Goal: Information Seeking & Learning: Learn about a topic

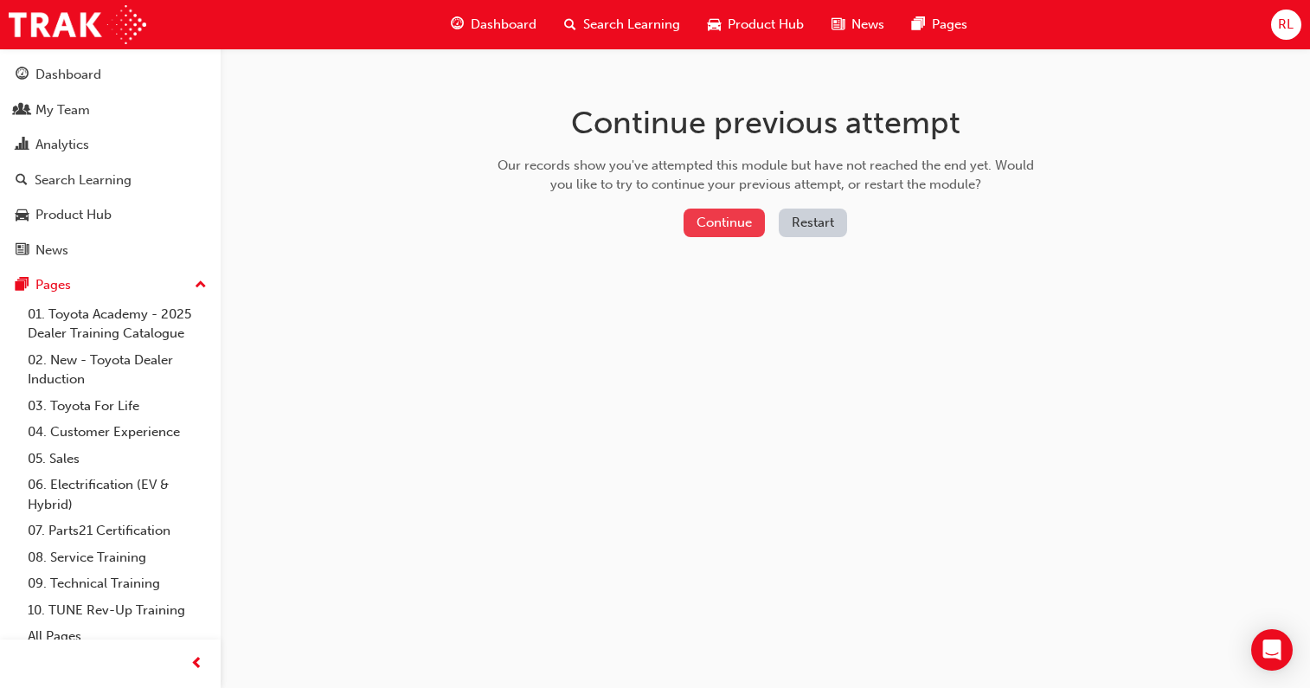
click at [733, 225] on button "Continue" at bounding box center [724, 223] width 81 height 29
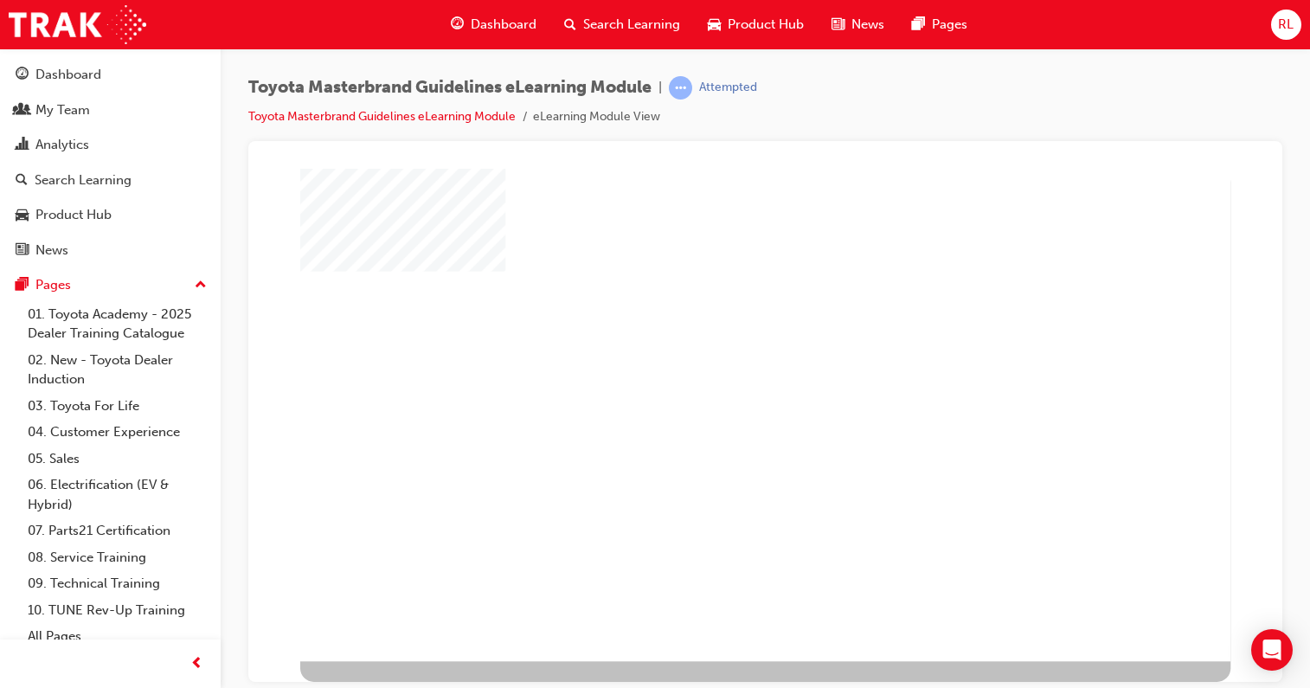
click at [726, 375] on div "play" at bounding box center [726, 375] width 0 height 0
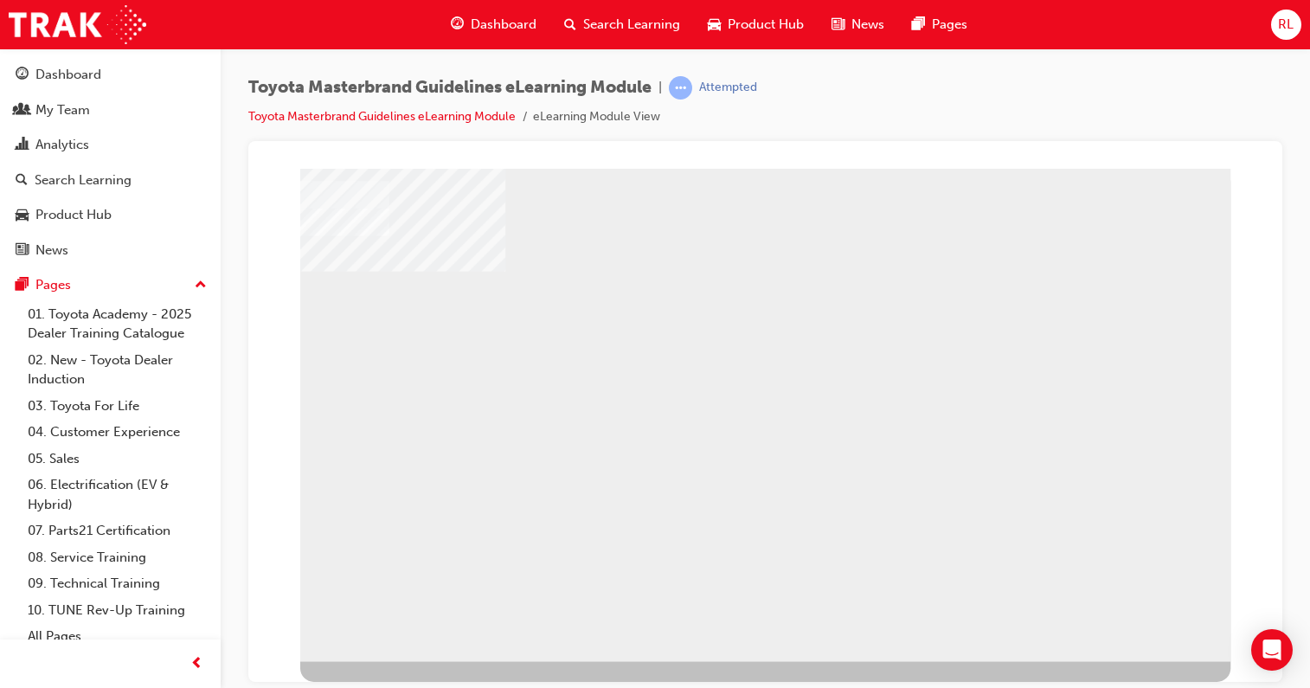
click at [387, 685] on div "NEXT Trigger this button to go to the next slide" at bounding box center [343, 697] width 87 height 24
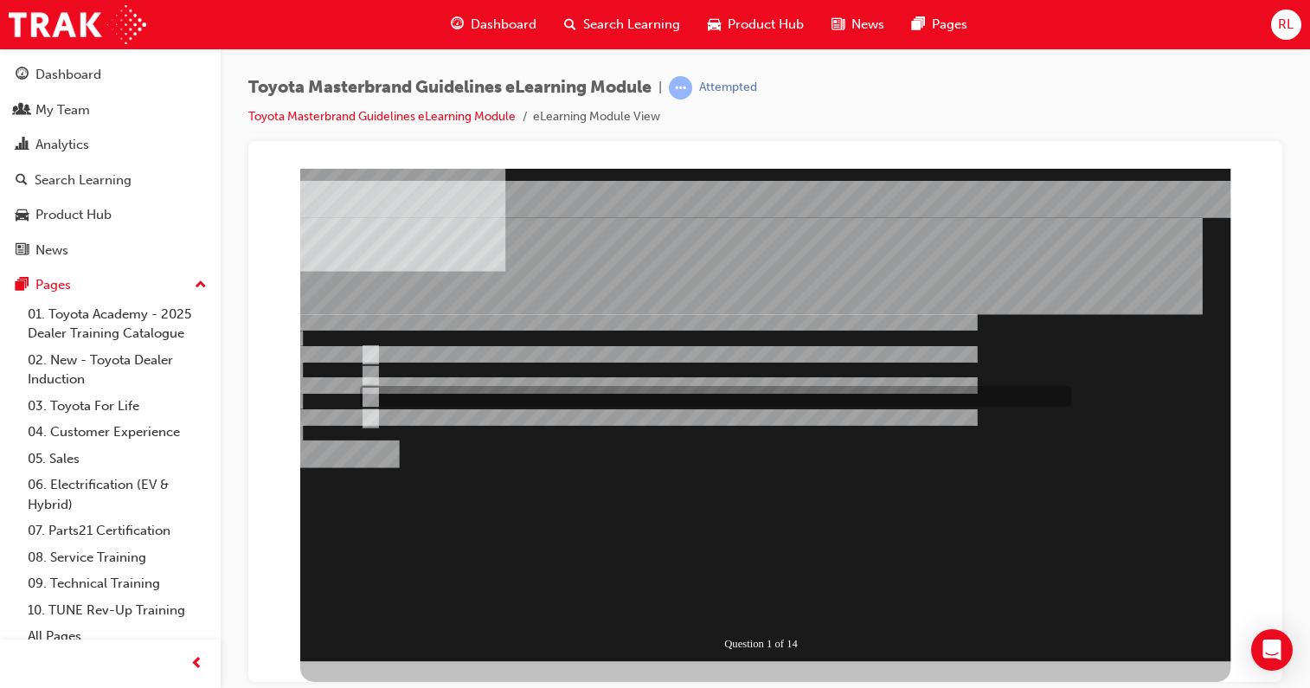
radio input "true"
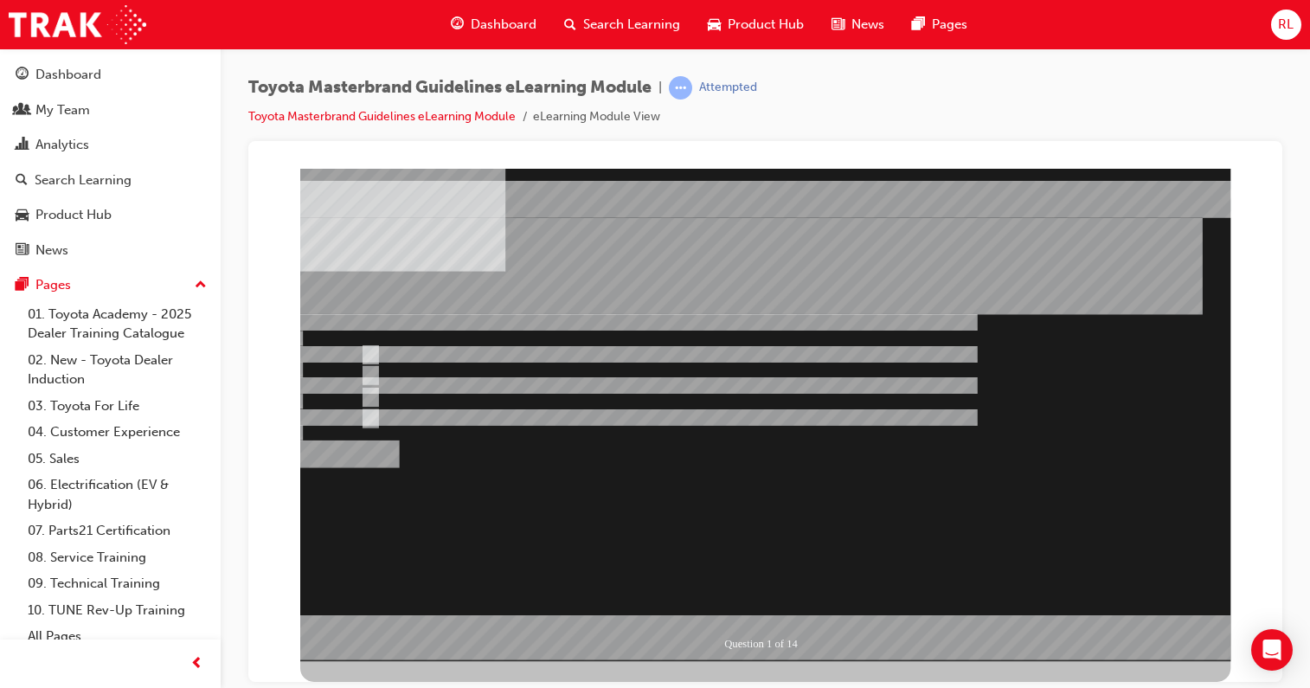
click at [368, 350] on div at bounding box center [765, 414] width 930 height 492
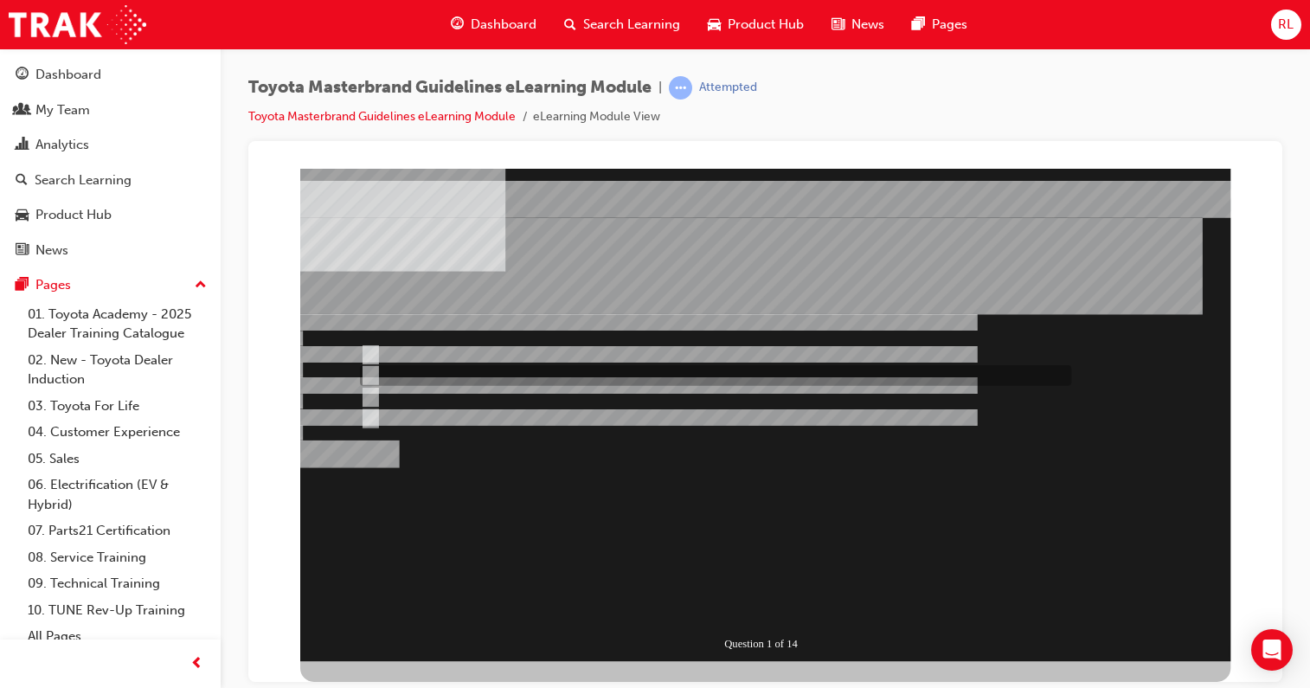
radio input "true"
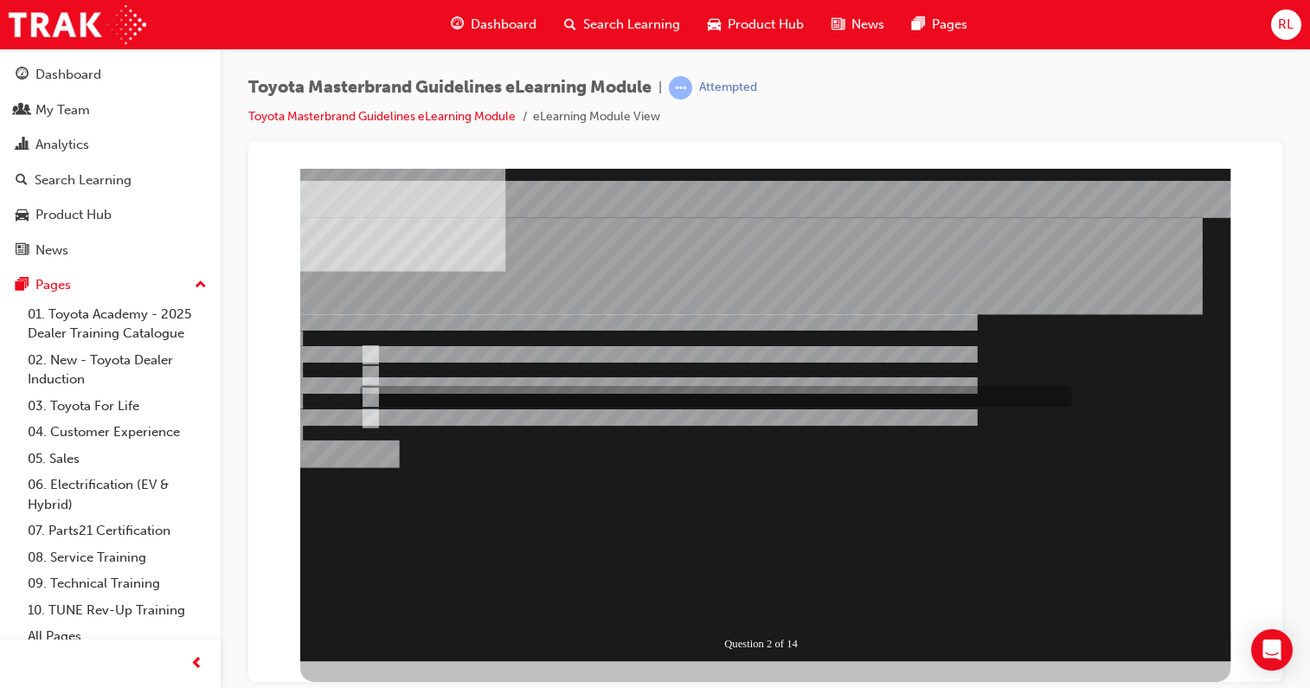
radio input "true"
drag, startPoint x: 964, startPoint y: 279, endPoint x: 481, endPoint y: 278, distance: 482.8
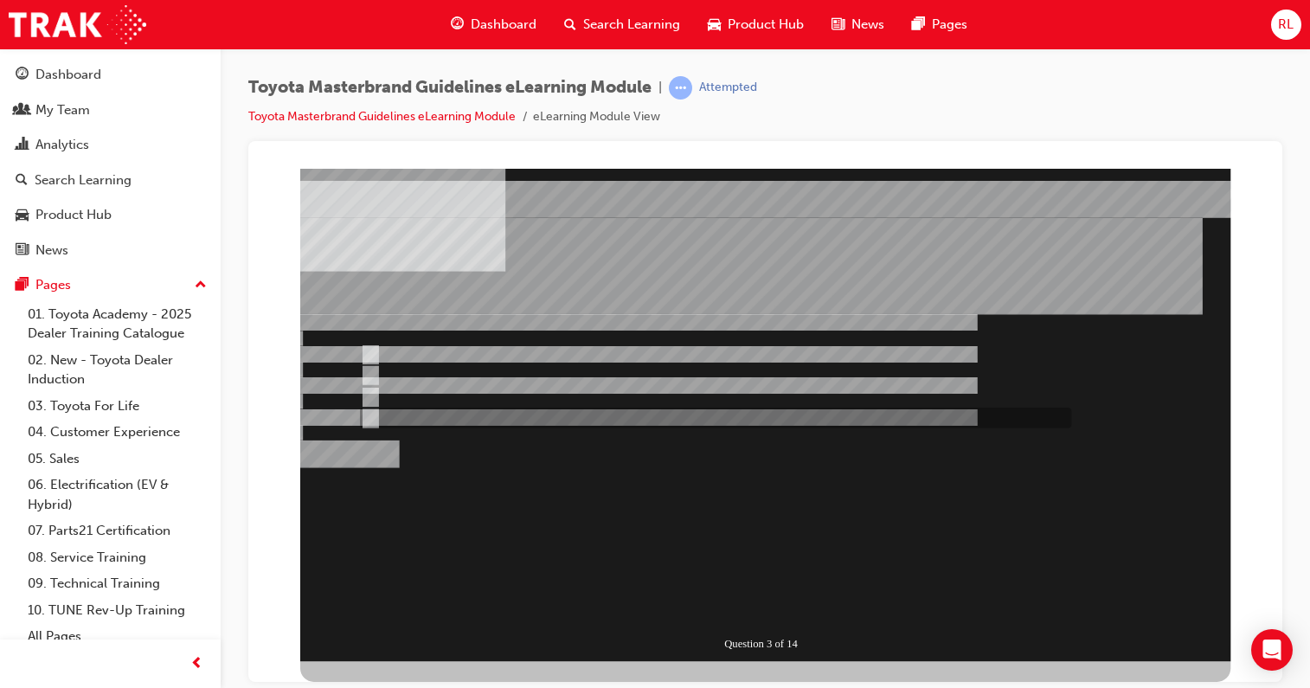
drag, startPoint x: 369, startPoint y: 416, endPoint x: 394, endPoint y: 425, distance: 26.5
radio input "true"
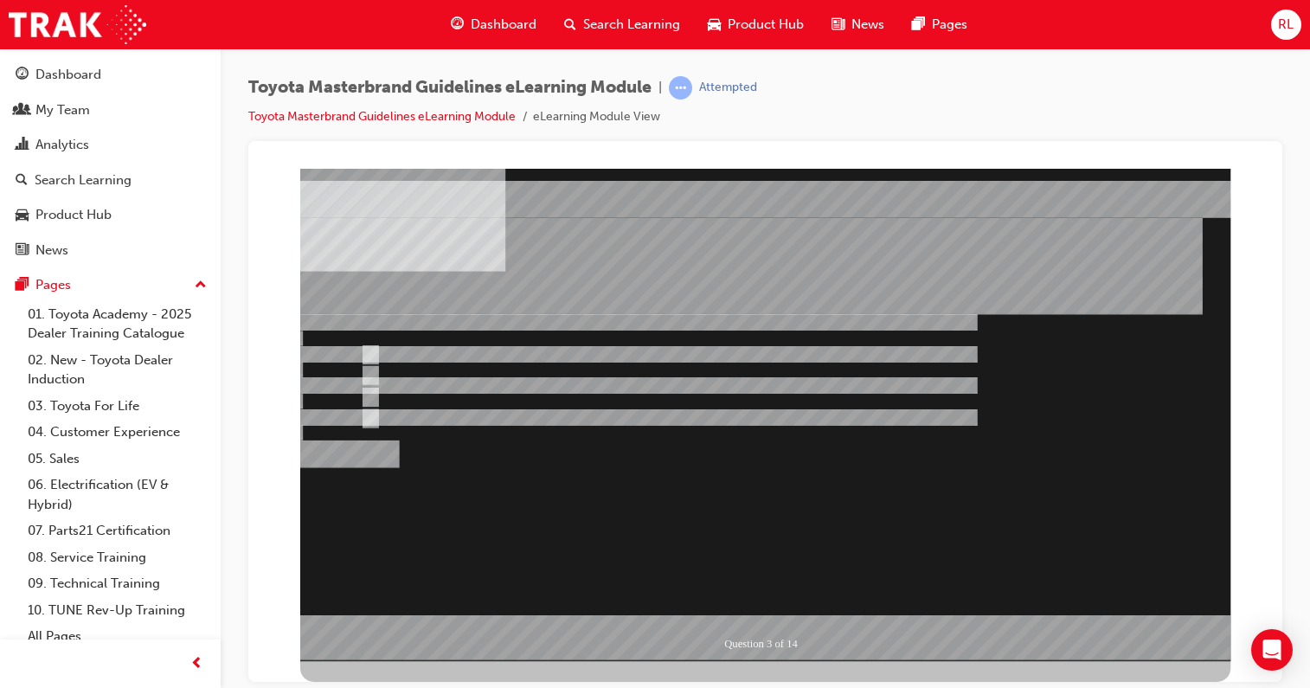
click at [371, 394] on div at bounding box center [765, 414] width 930 height 492
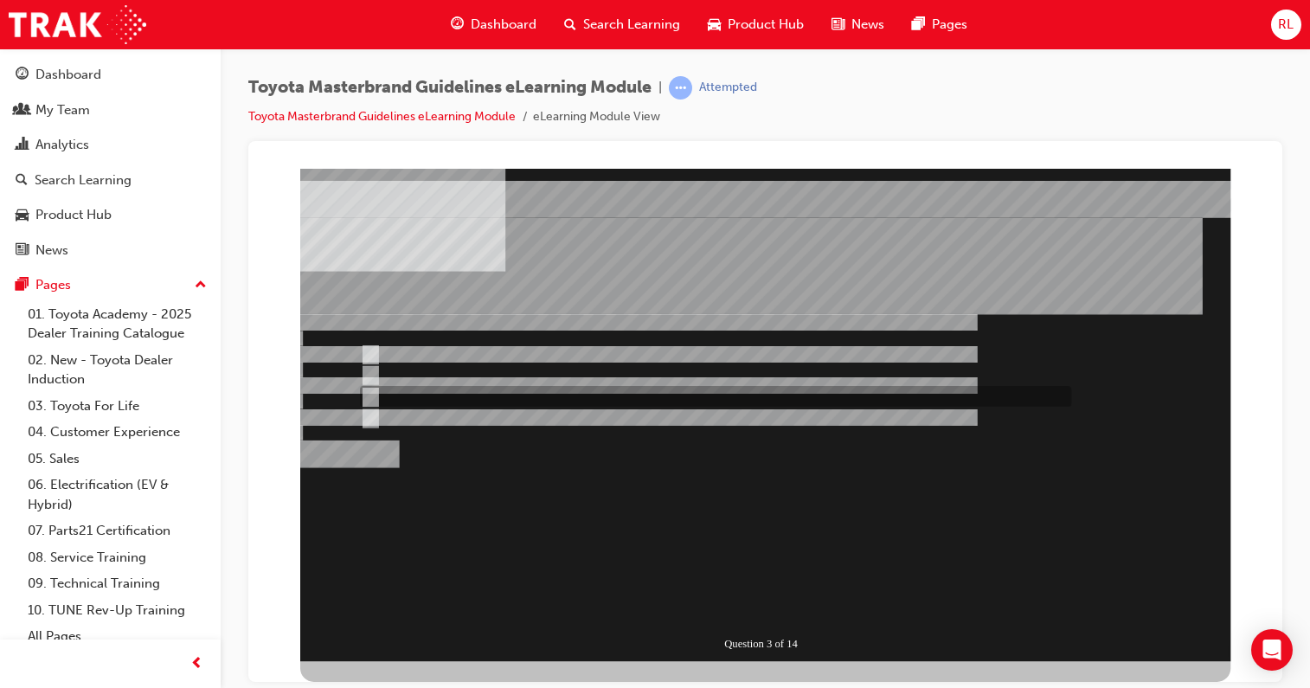
radio input "true"
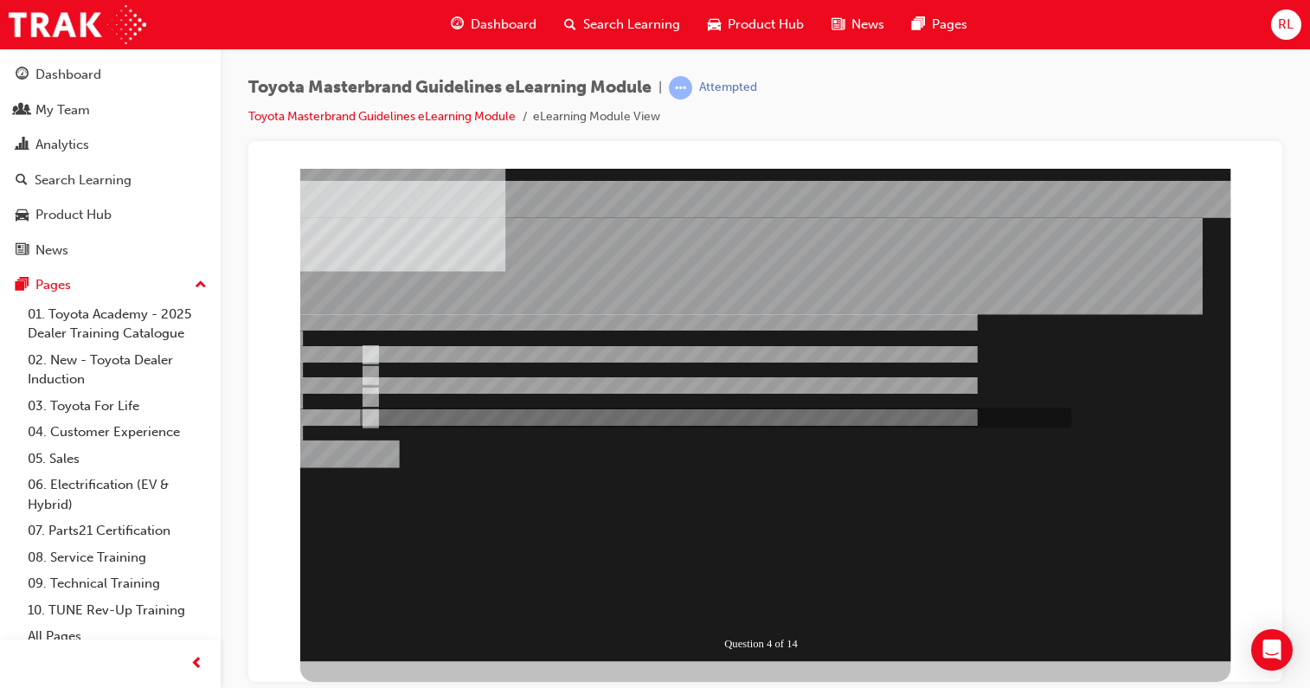
radio input "true"
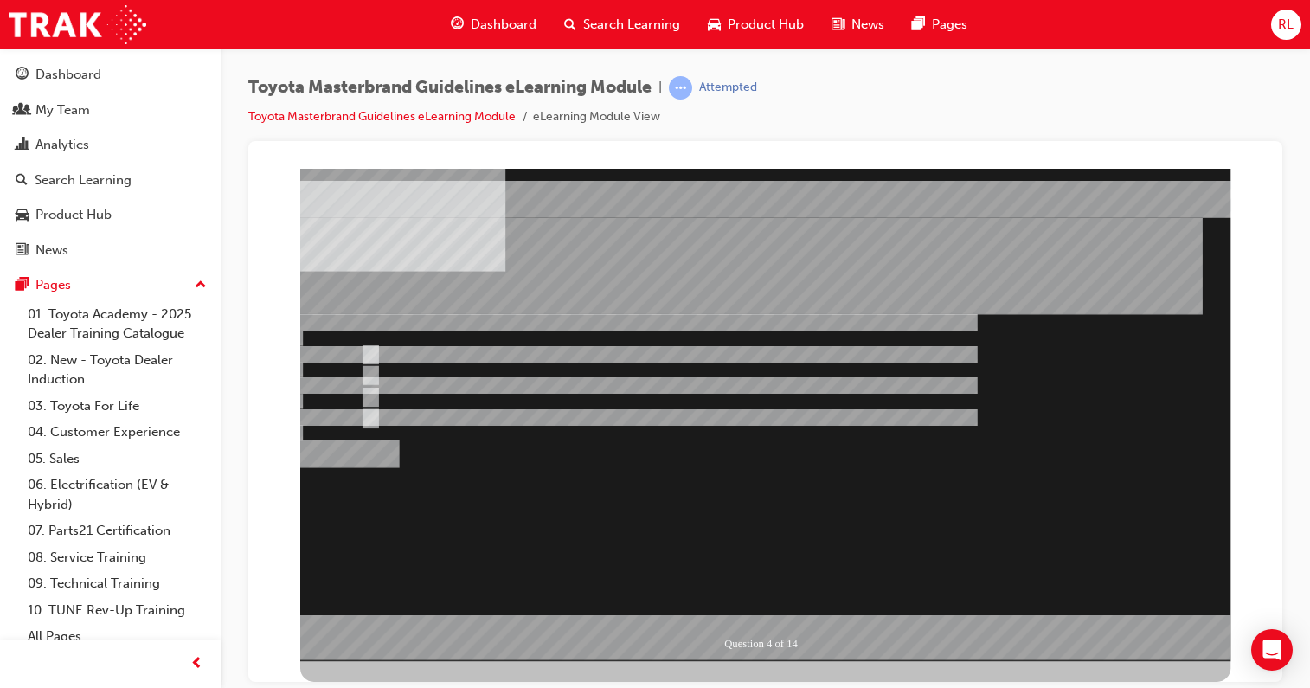
drag, startPoint x: 370, startPoint y: 416, endPoint x: 357, endPoint y: 371, distance: 47.1
click at [369, 414] on div at bounding box center [765, 414] width 930 height 492
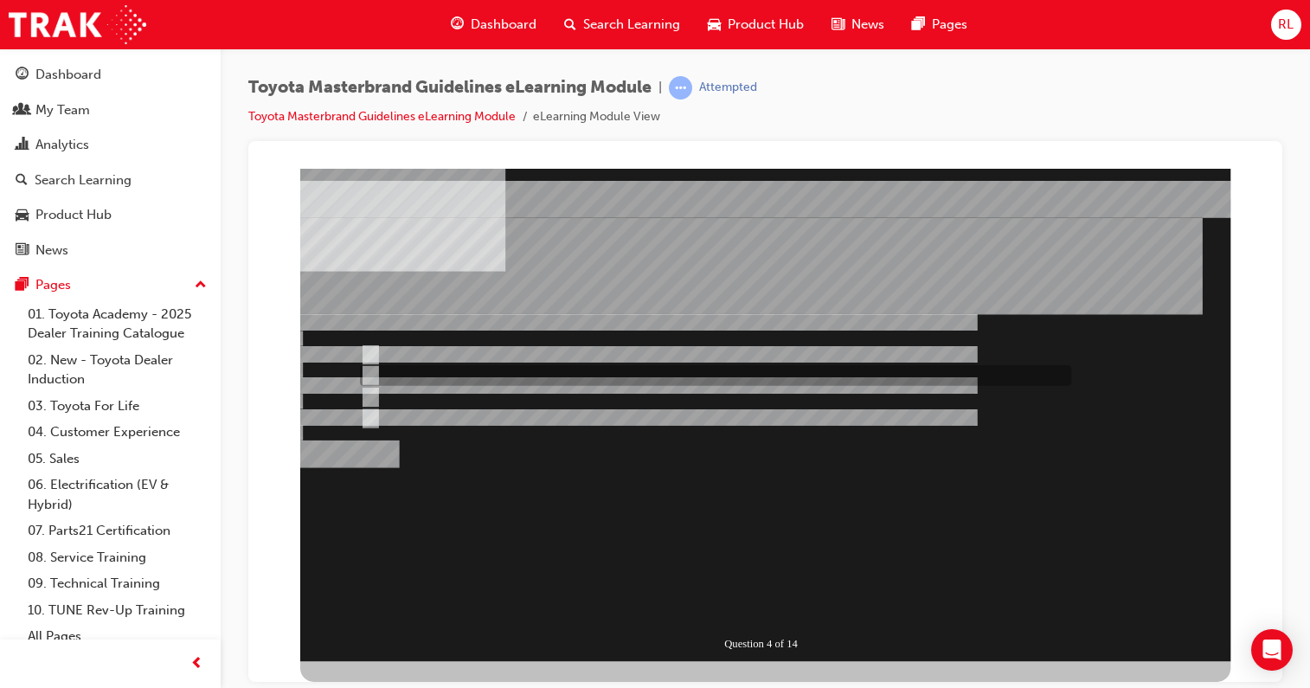
radio input "true"
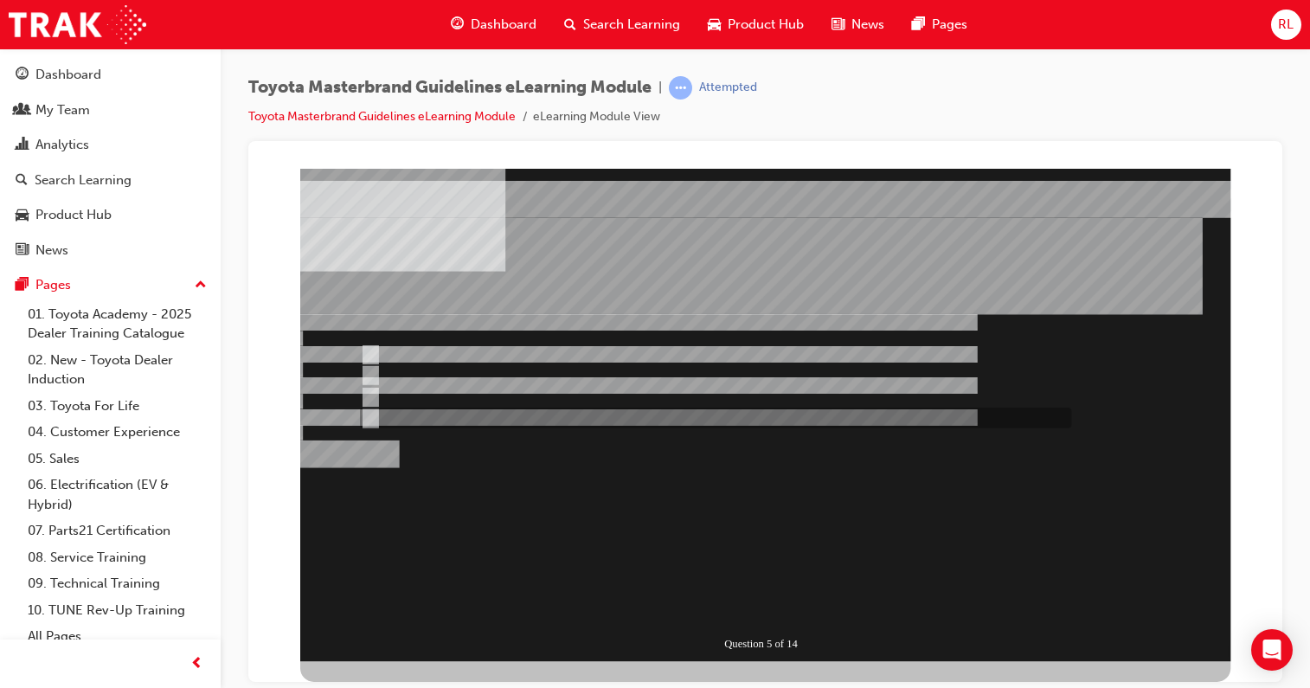
radio input "true"
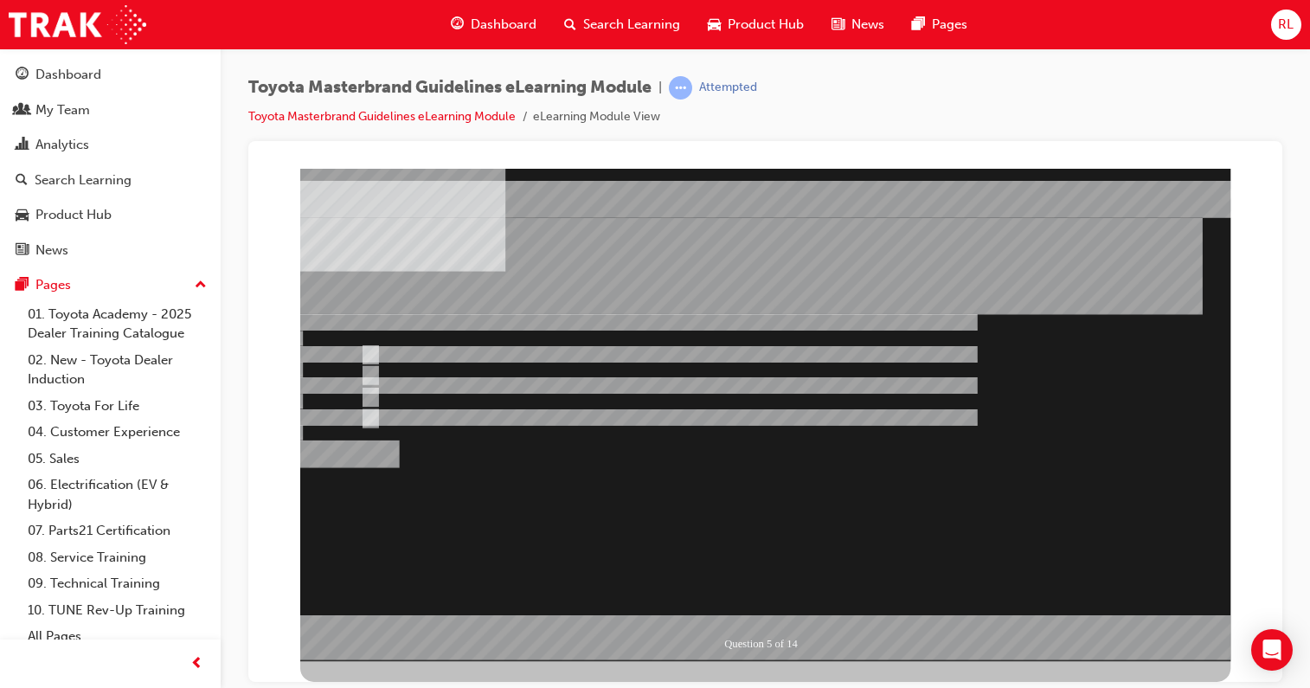
click at [366, 351] on div at bounding box center [765, 414] width 930 height 492
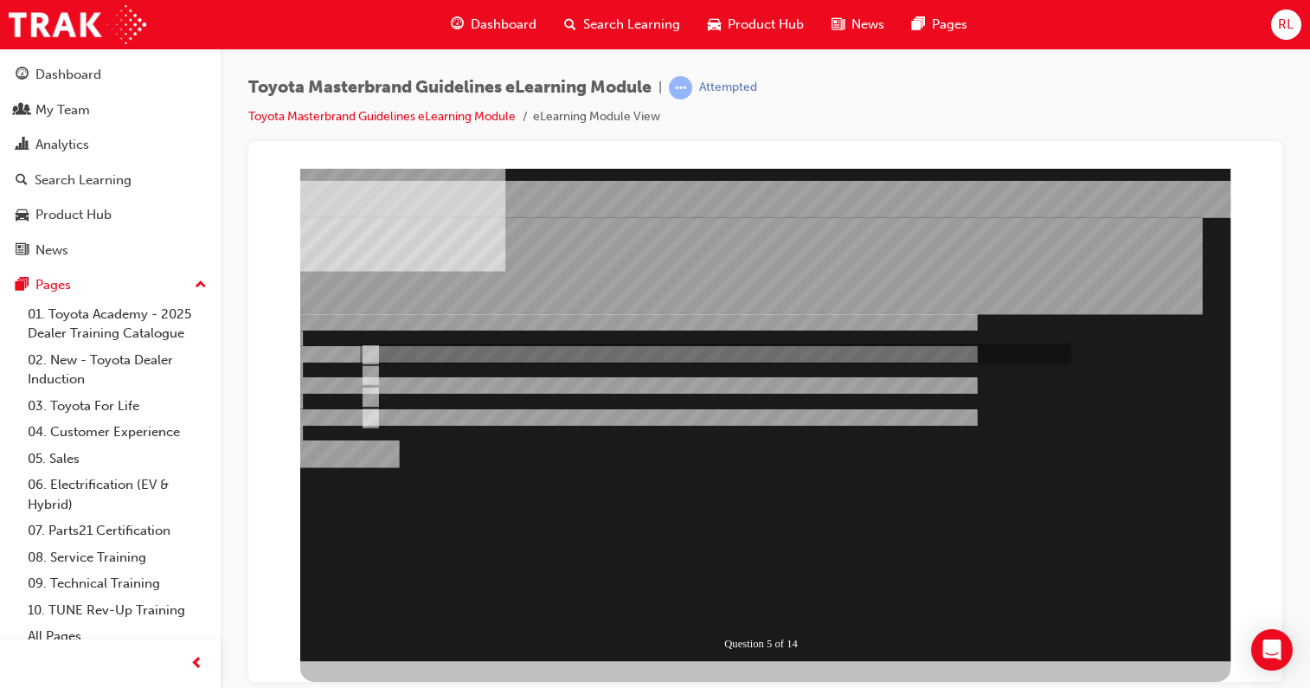
radio input "true"
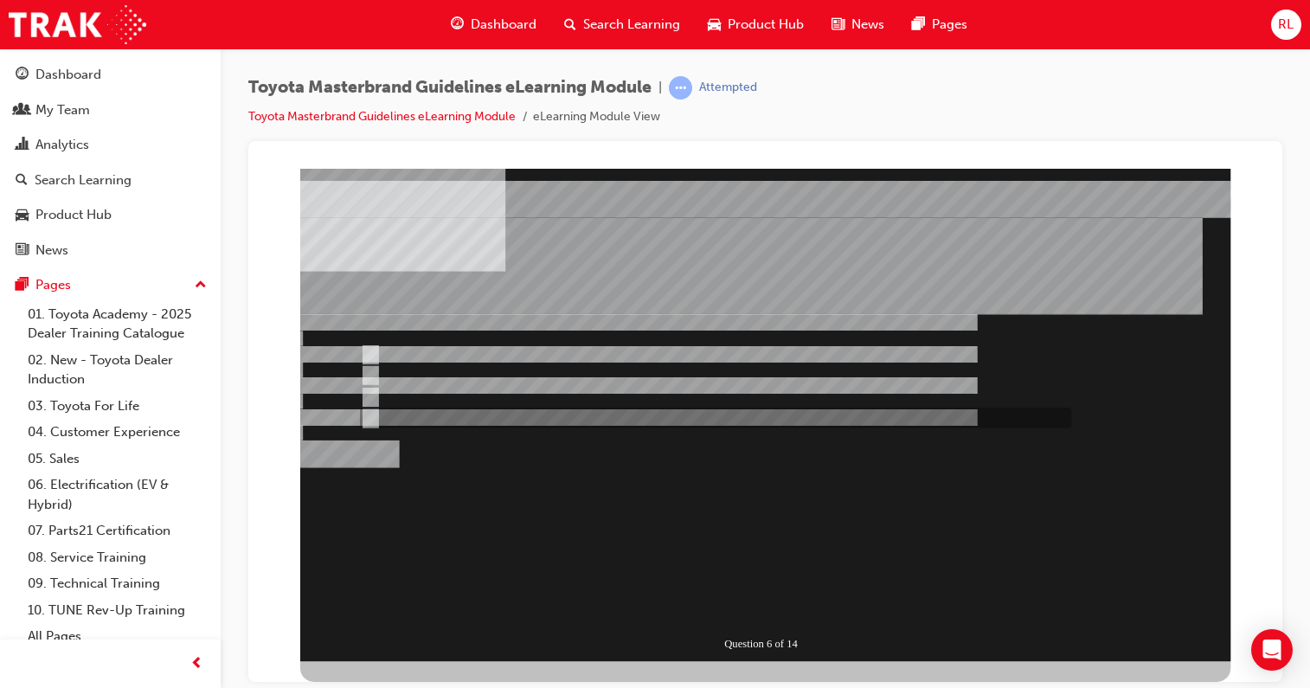
radio input "true"
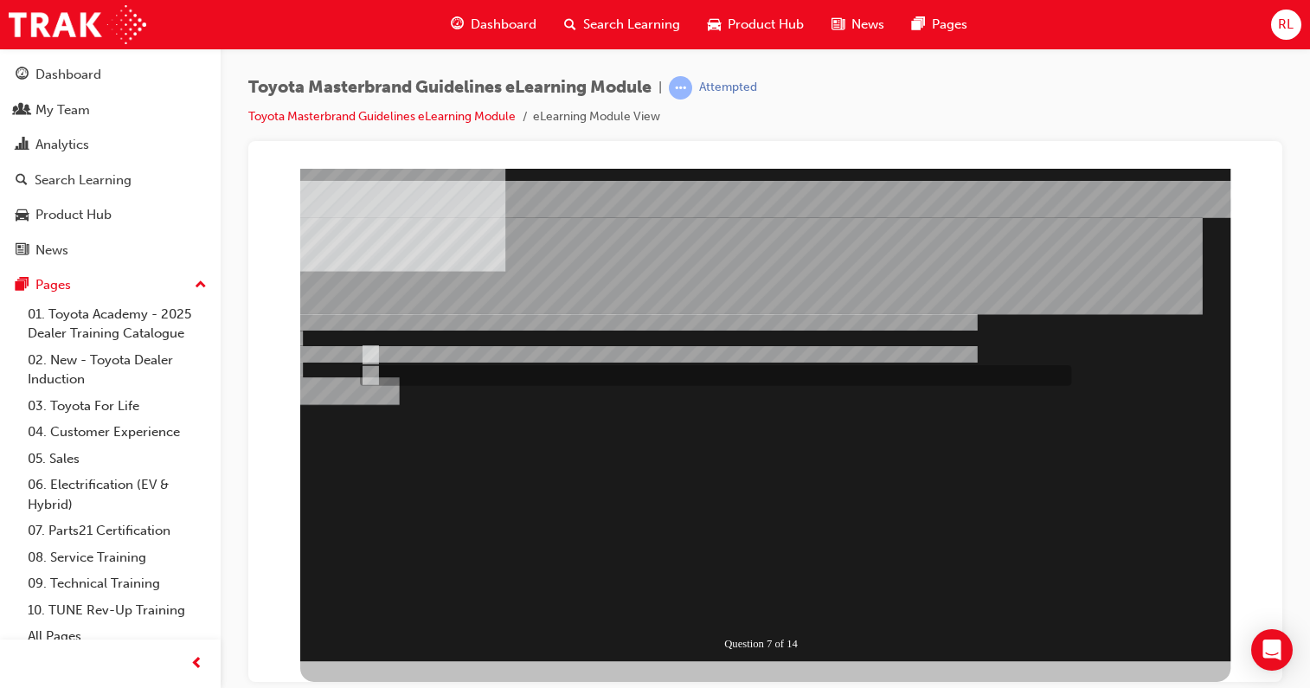
radio input "true"
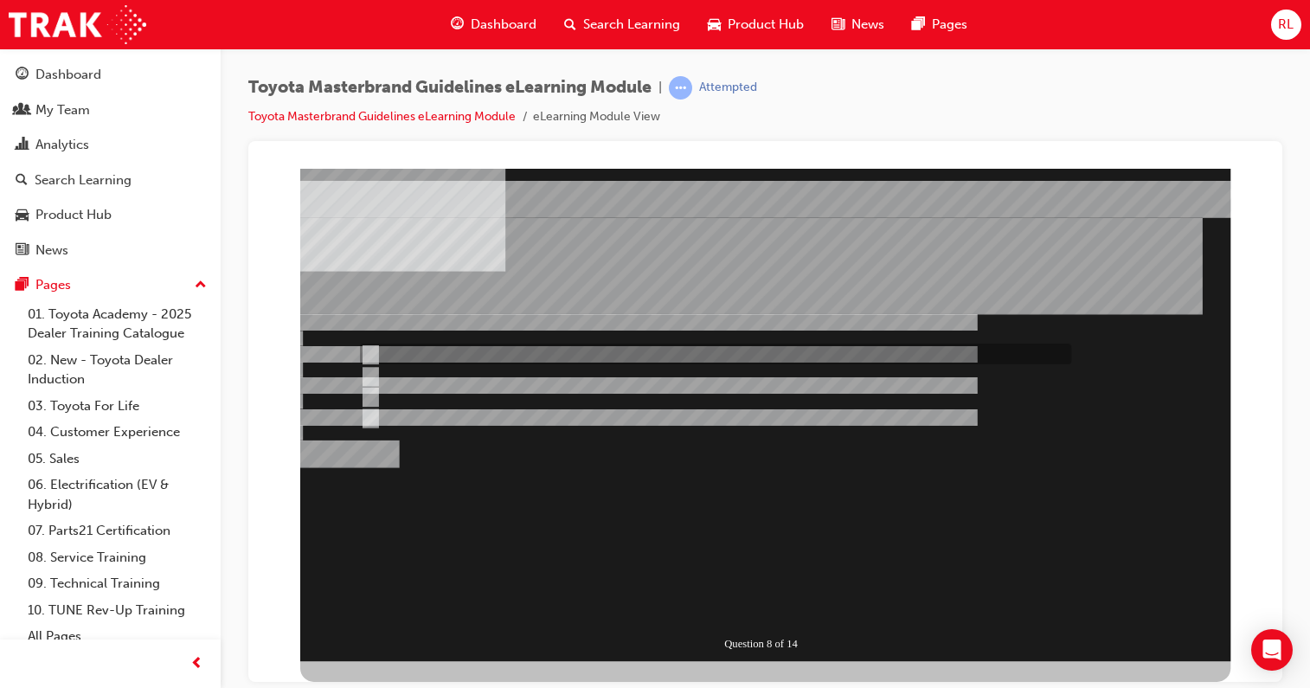
radio input "true"
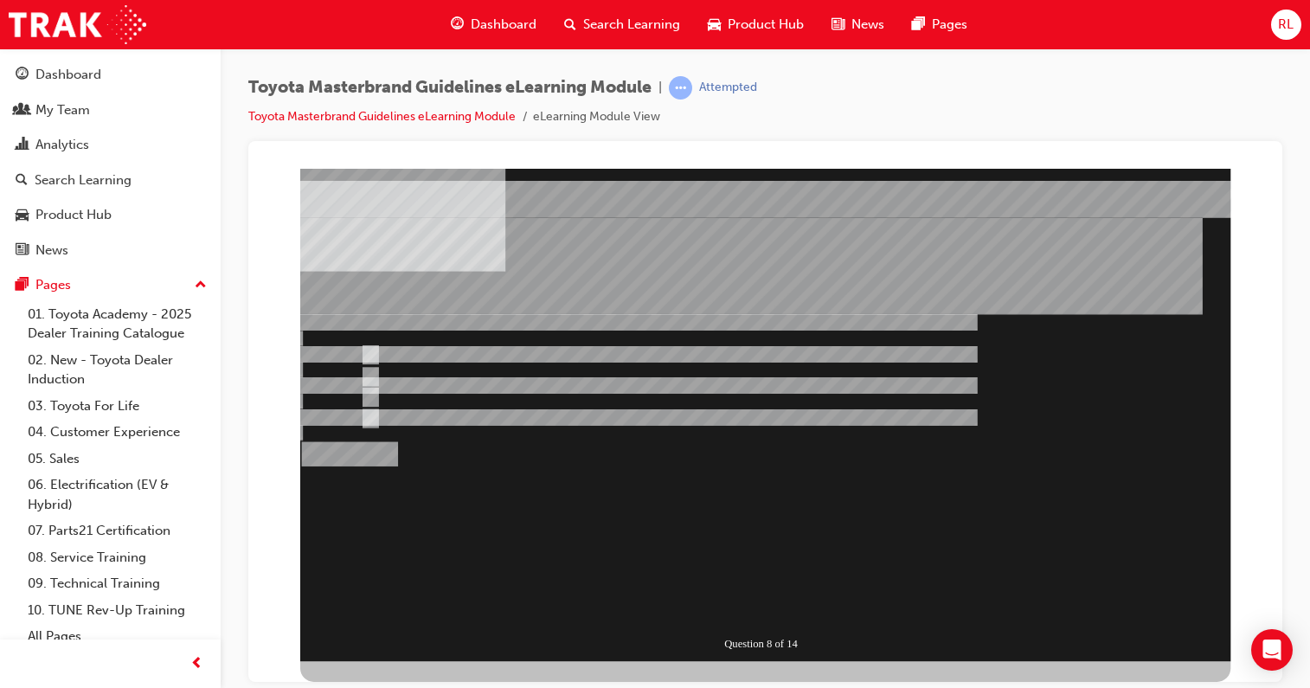
radio input "true"
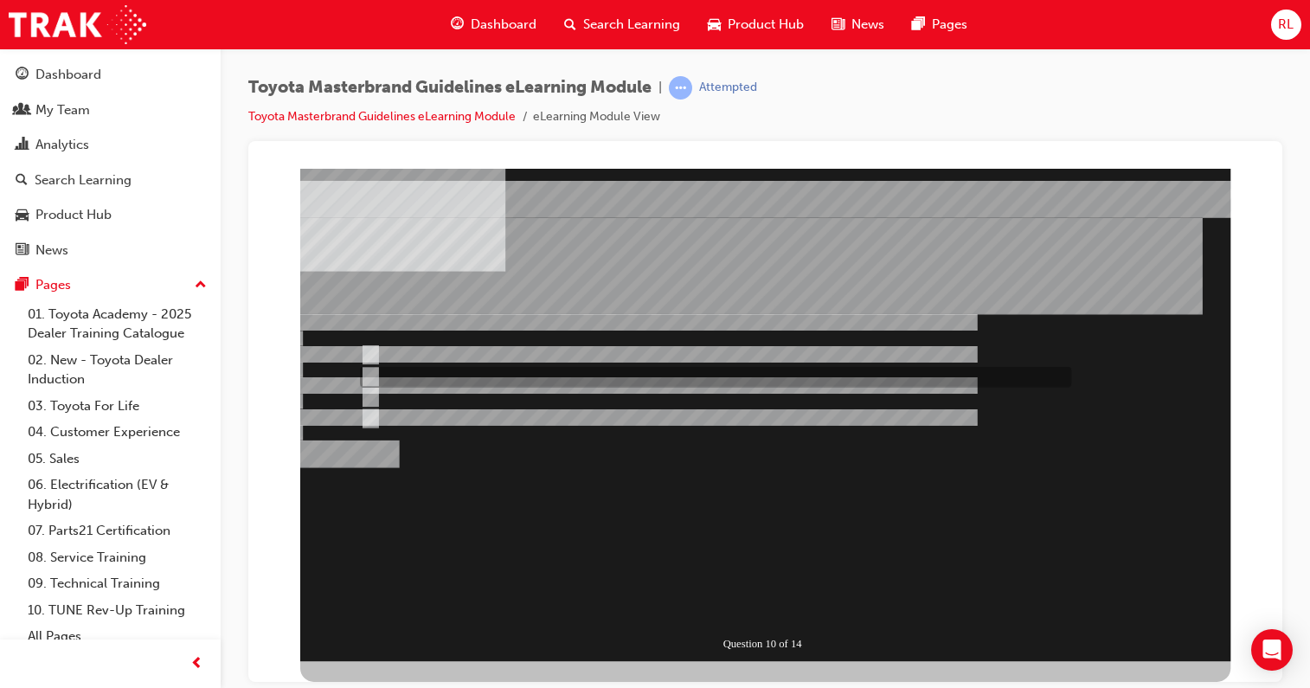
radio input "true"
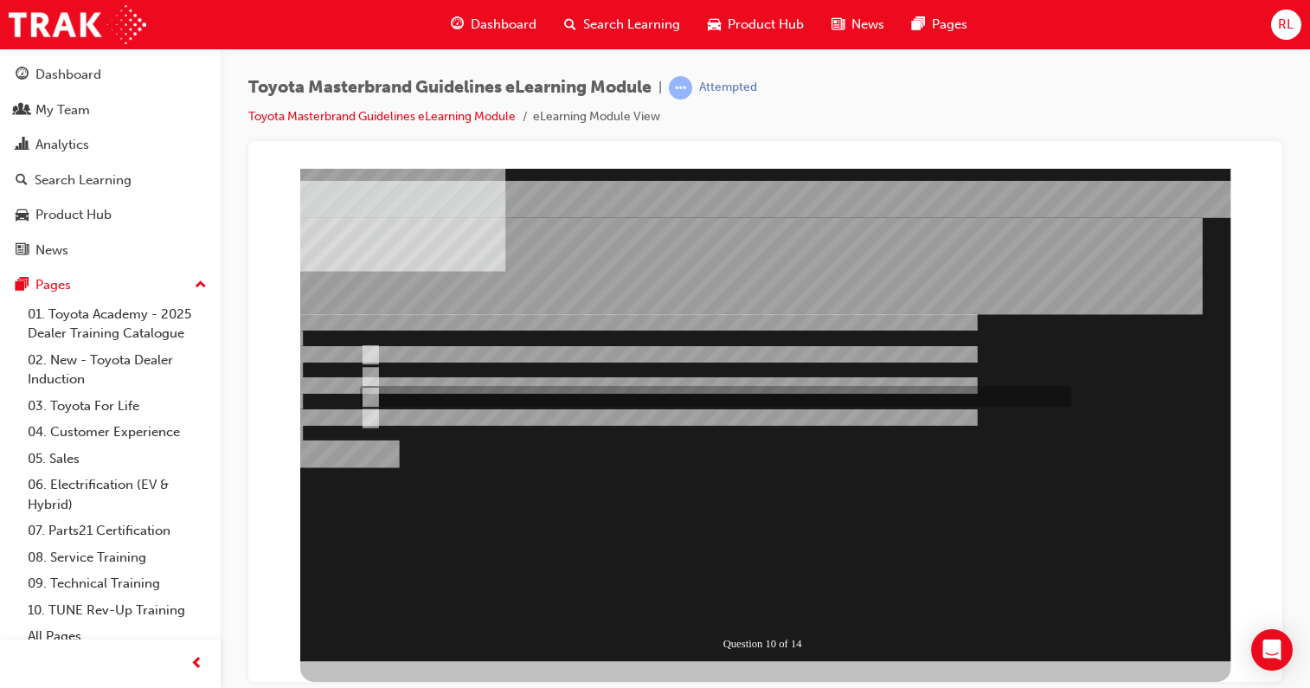
radio input "true"
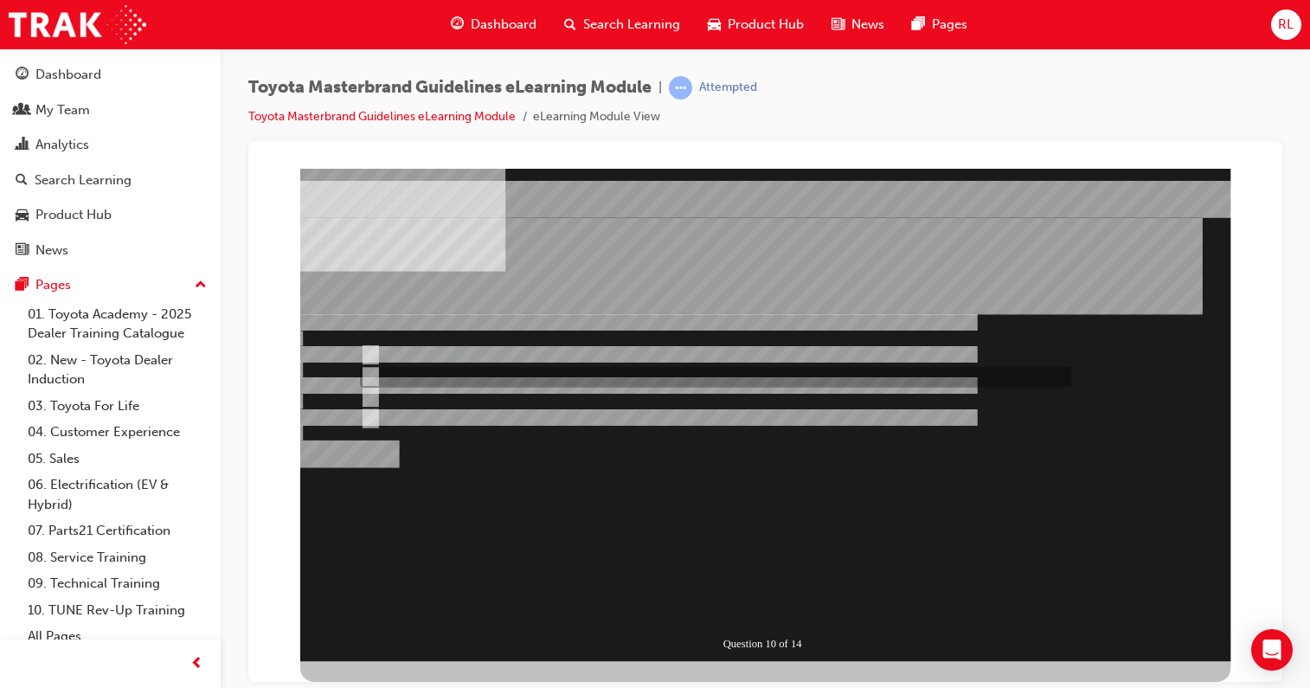
radio input "true"
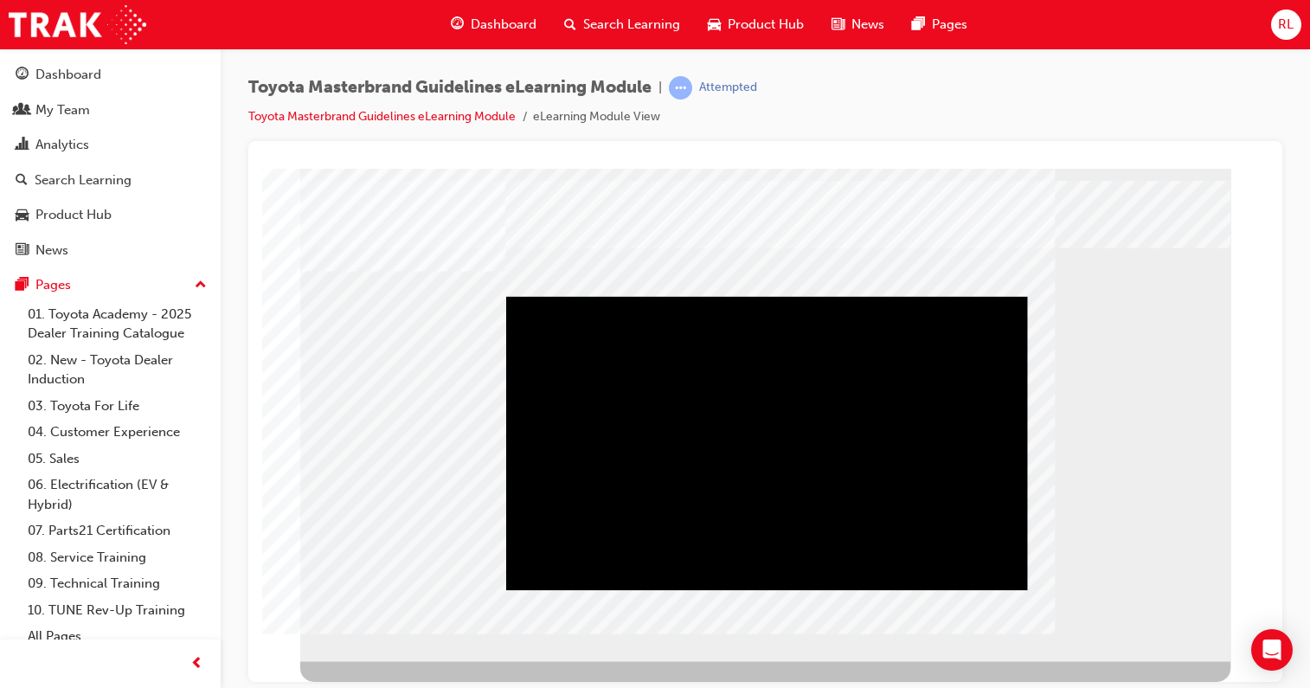
click at [779, 296] on div "Play" at bounding box center [766, 296] width 521 height 0
drag, startPoint x: 1140, startPoint y: 627, endPoint x: 1051, endPoint y: 623, distance: 88.4
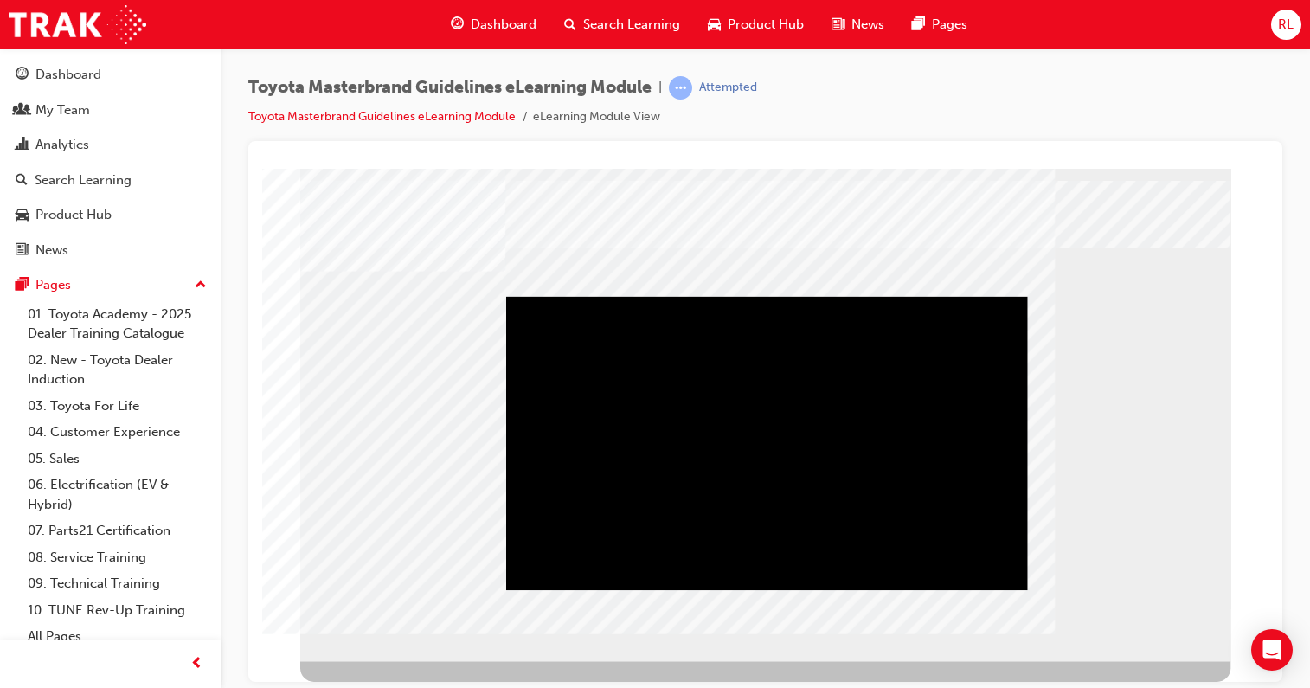
click at [869, 296] on div "Play" at bounding box center [766, 296] width 521 height 0
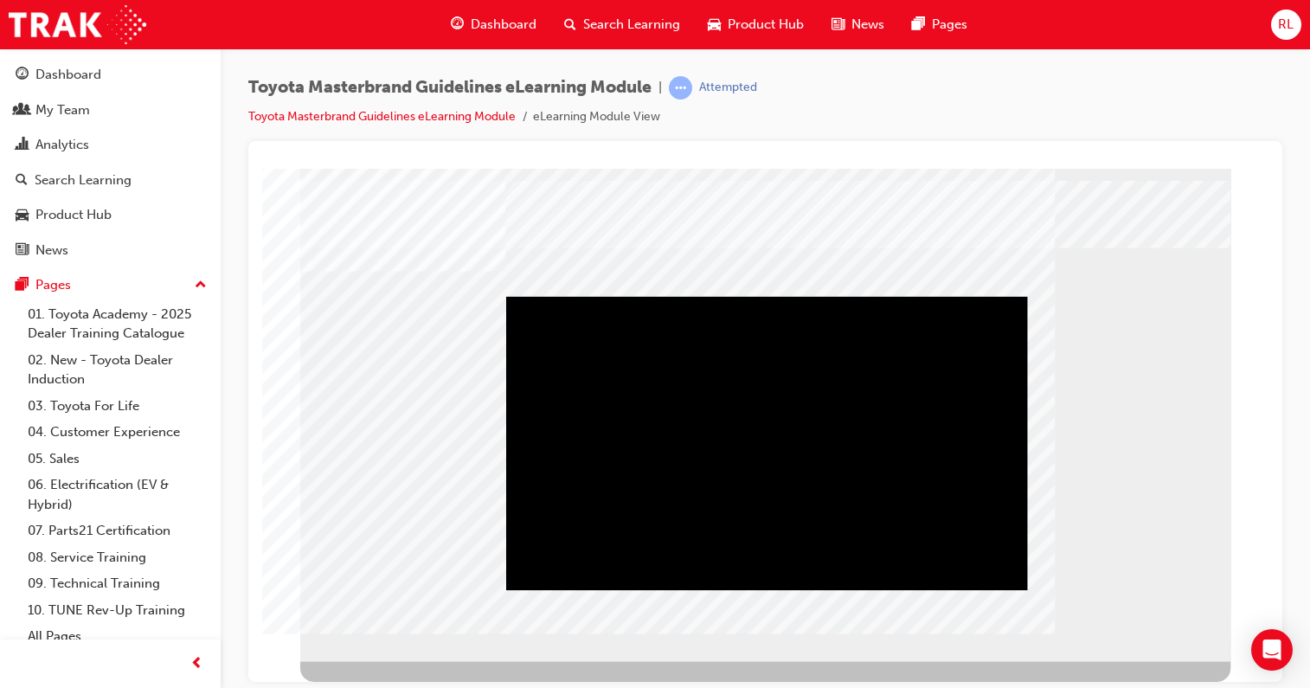
click at [863, 296] on div "Play" at bounding box center [766, 296] width 521 height 0
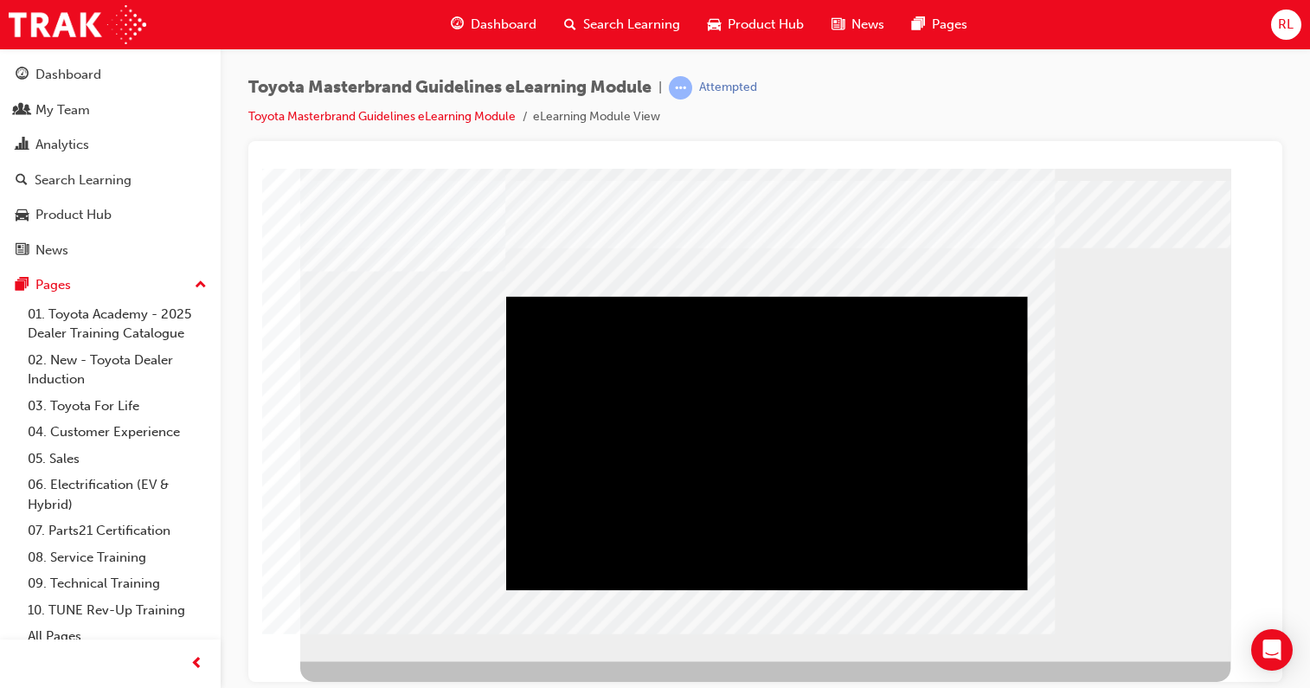
click at [792, 296] on div "Play" at bounding box center [766, 296] width 521 height 0
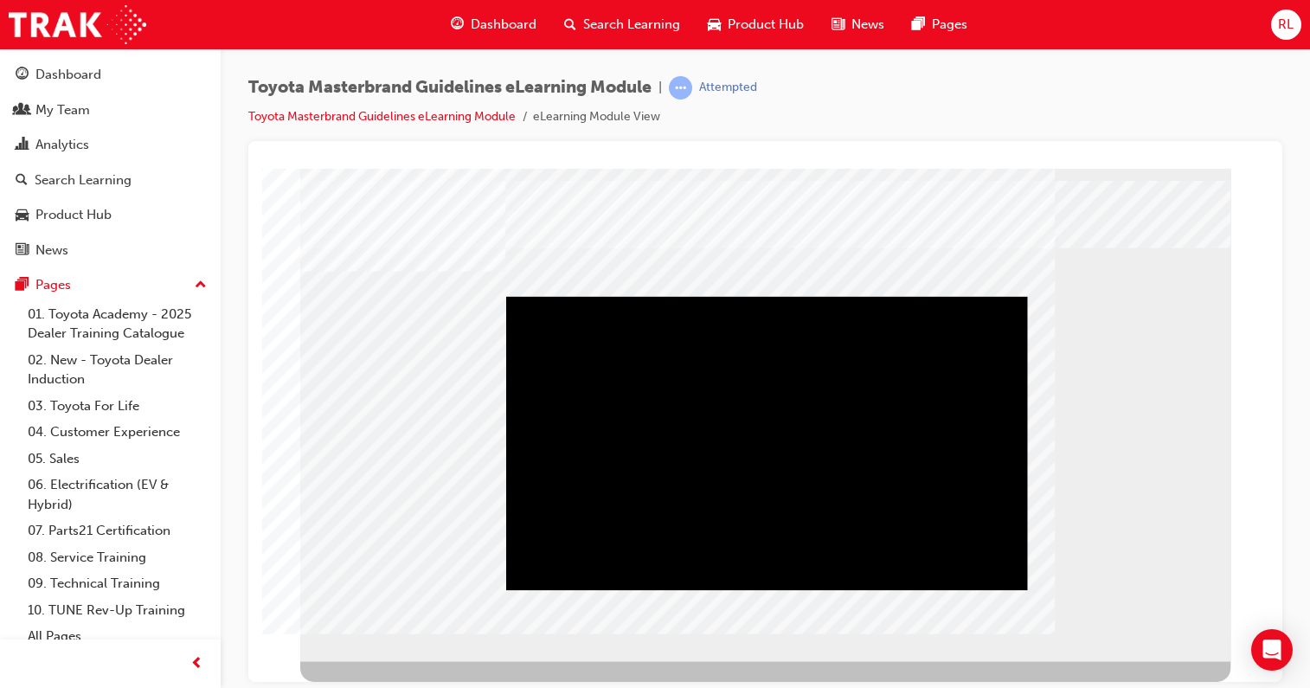
click at [863, 296] on div "Play" at bounding box center [766, 296] width 521 height 0
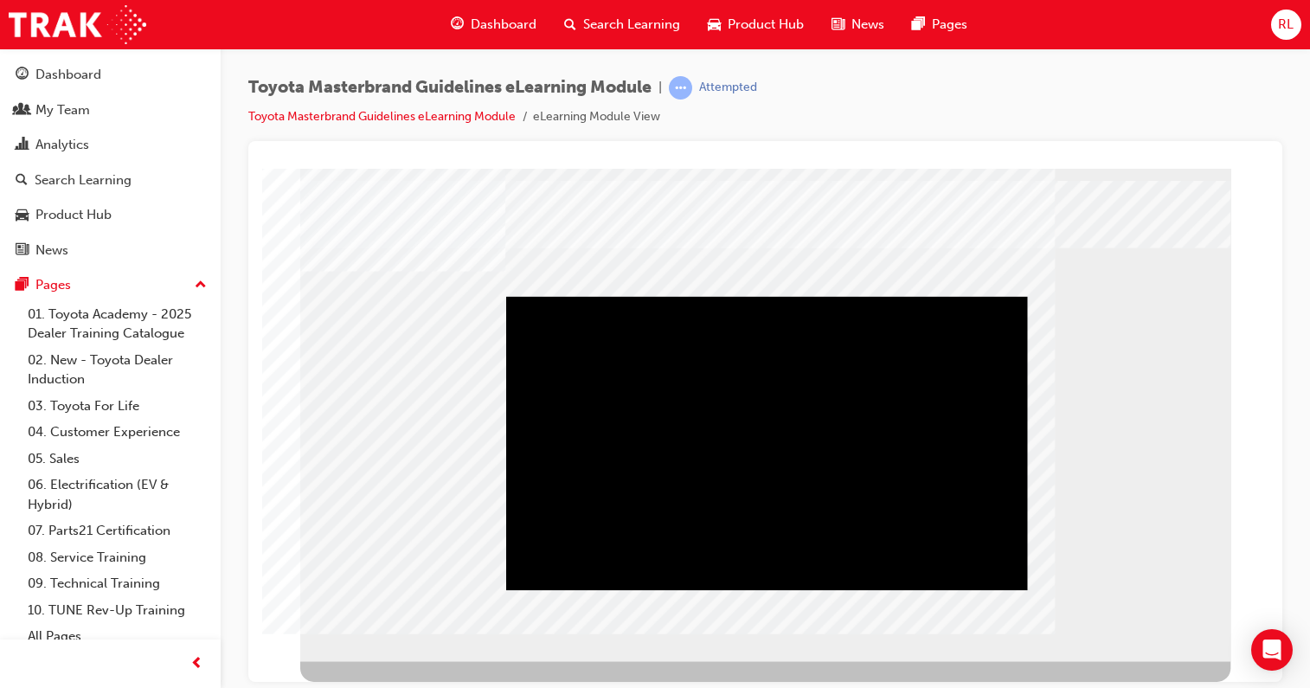
click at [683, 296] on div "Play" at bounding box center [766, 296] width 521 height 0
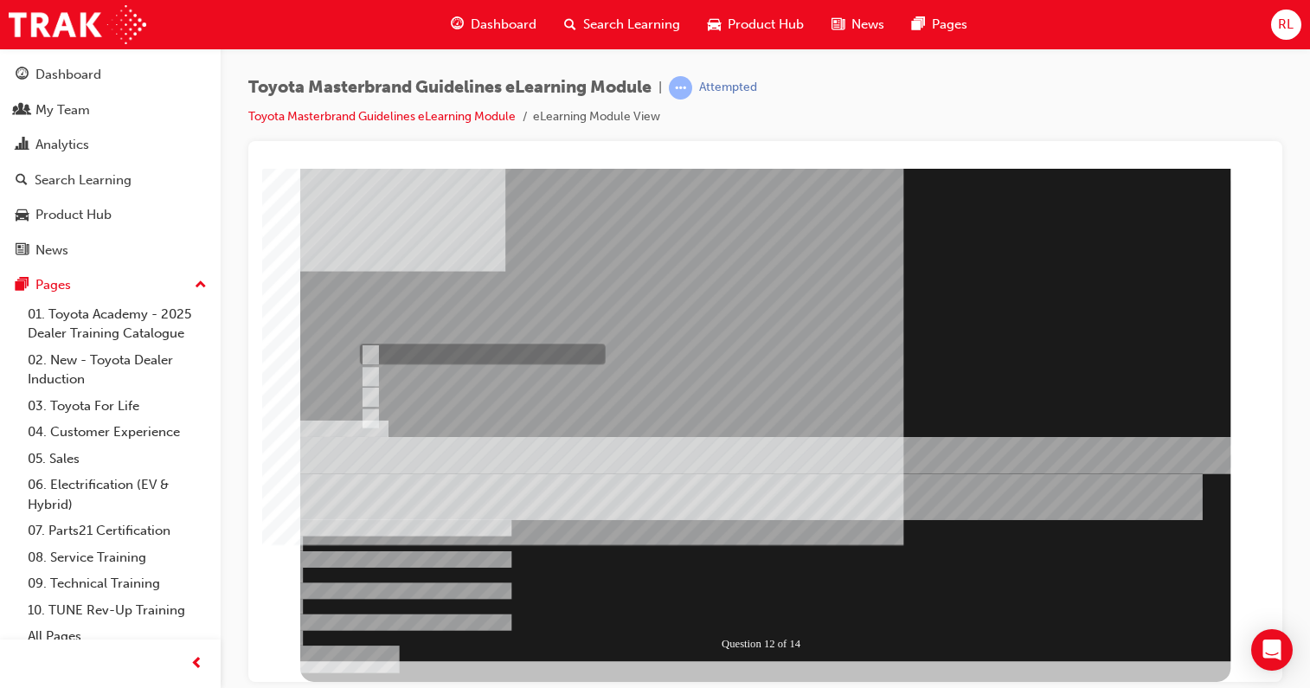
radio input "true"
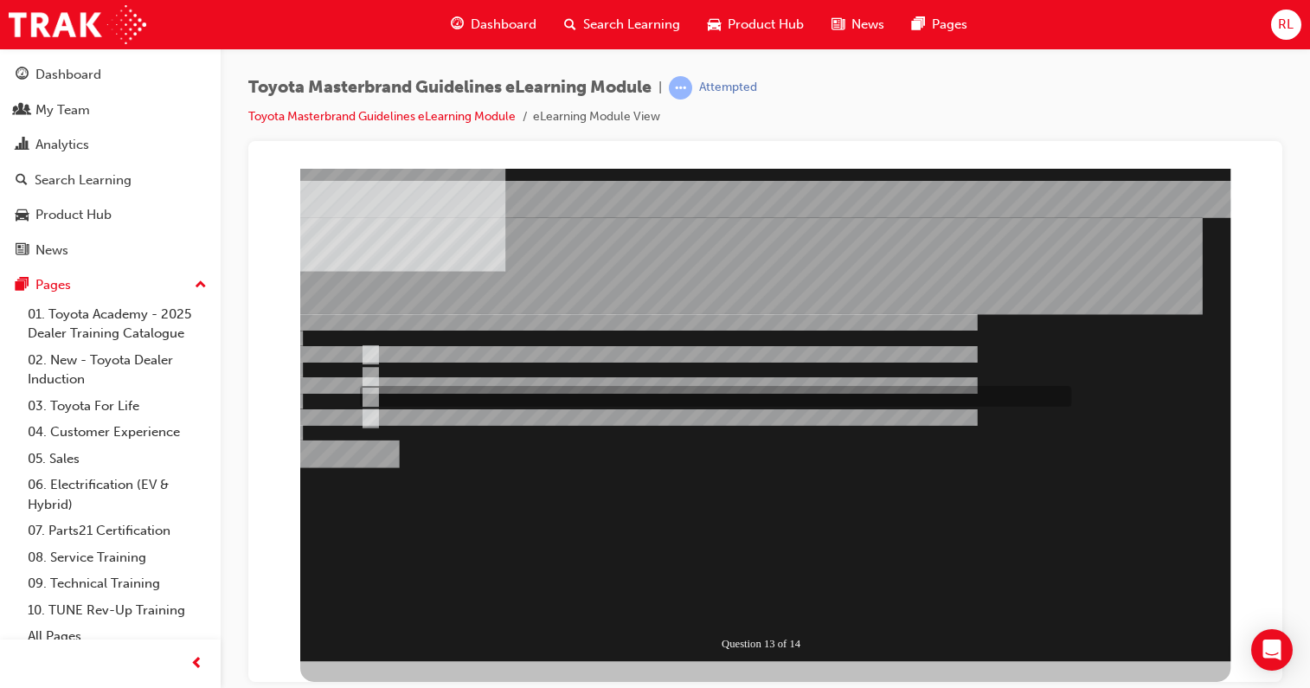
radio input "true"
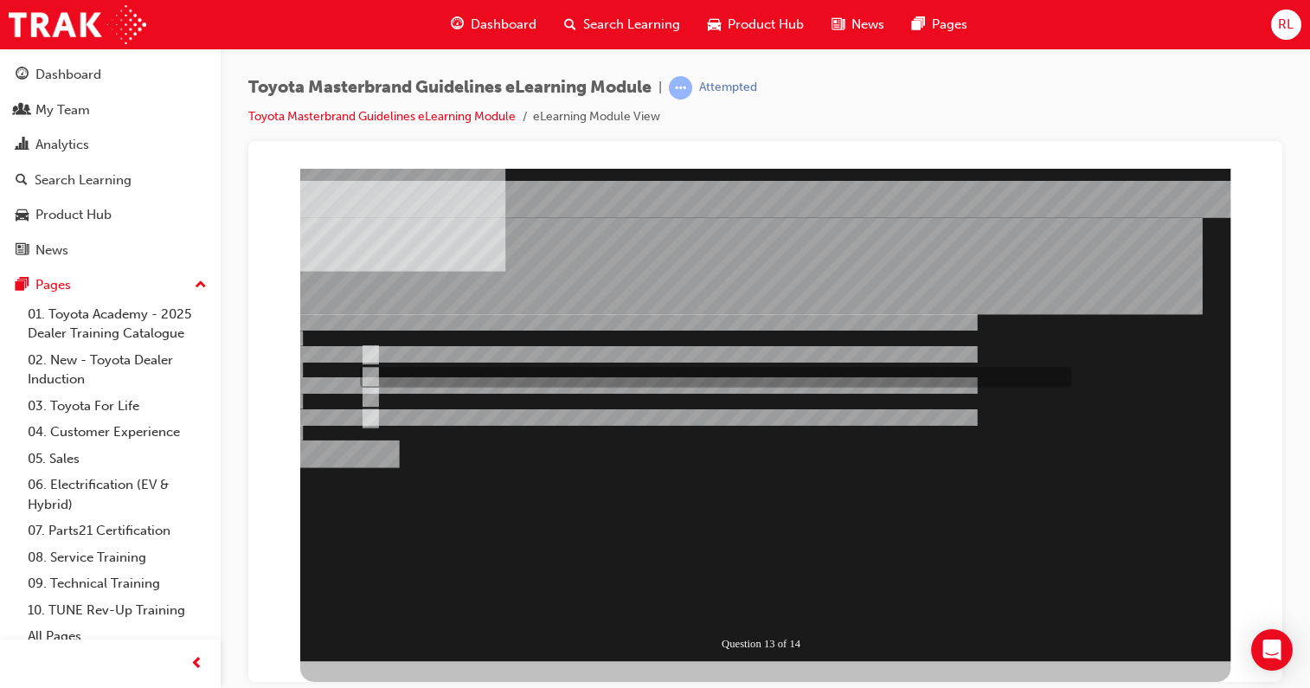
radio input "true"
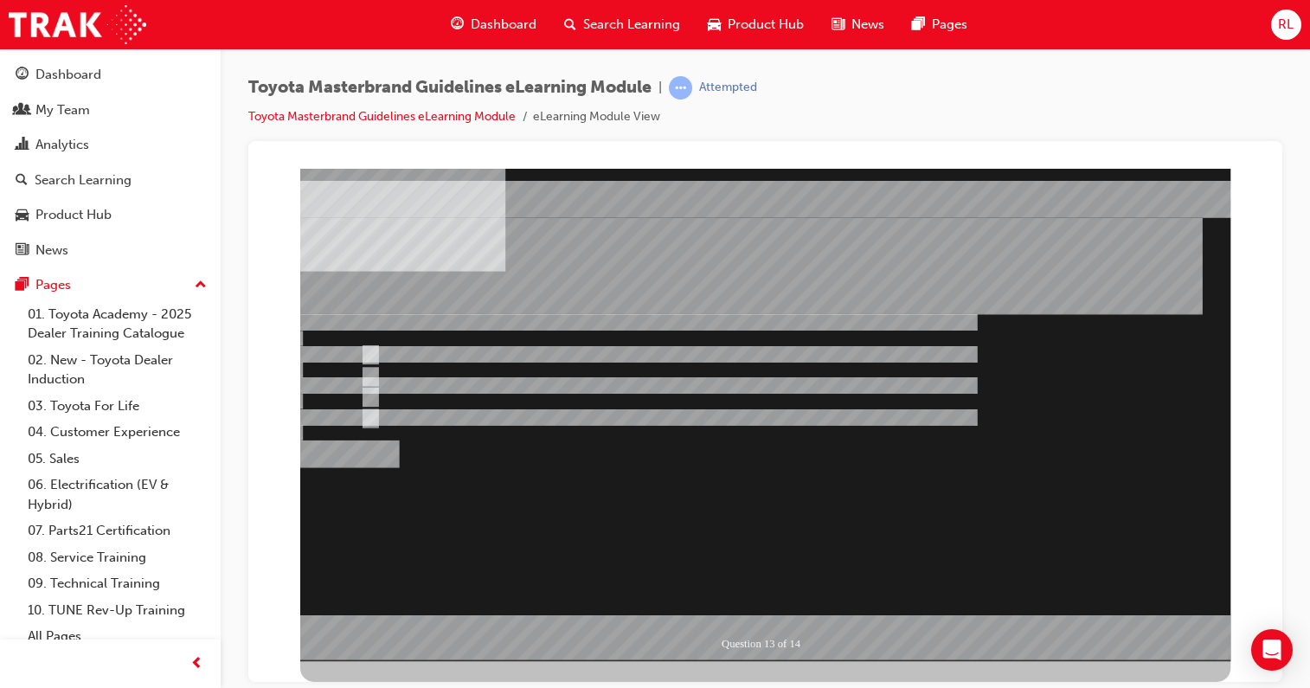
click at [368, 393] on div at bounding box center [765, 414] width 930 height 492
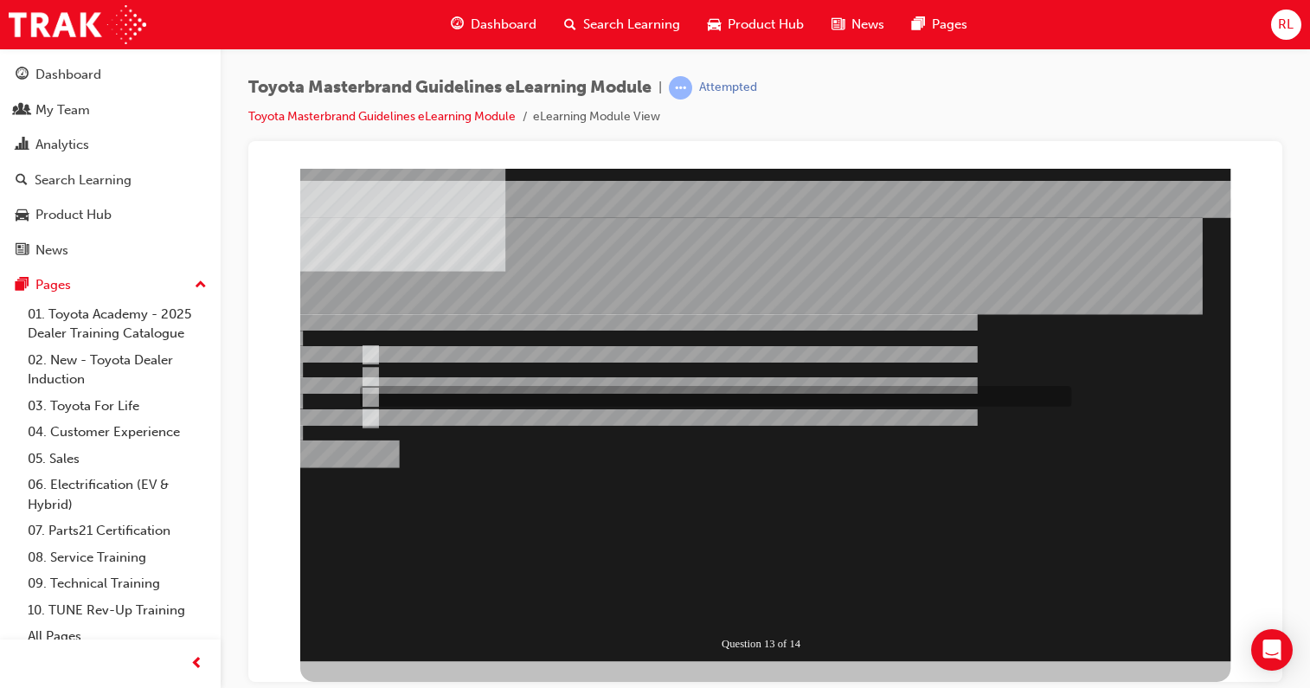
radio input "true"
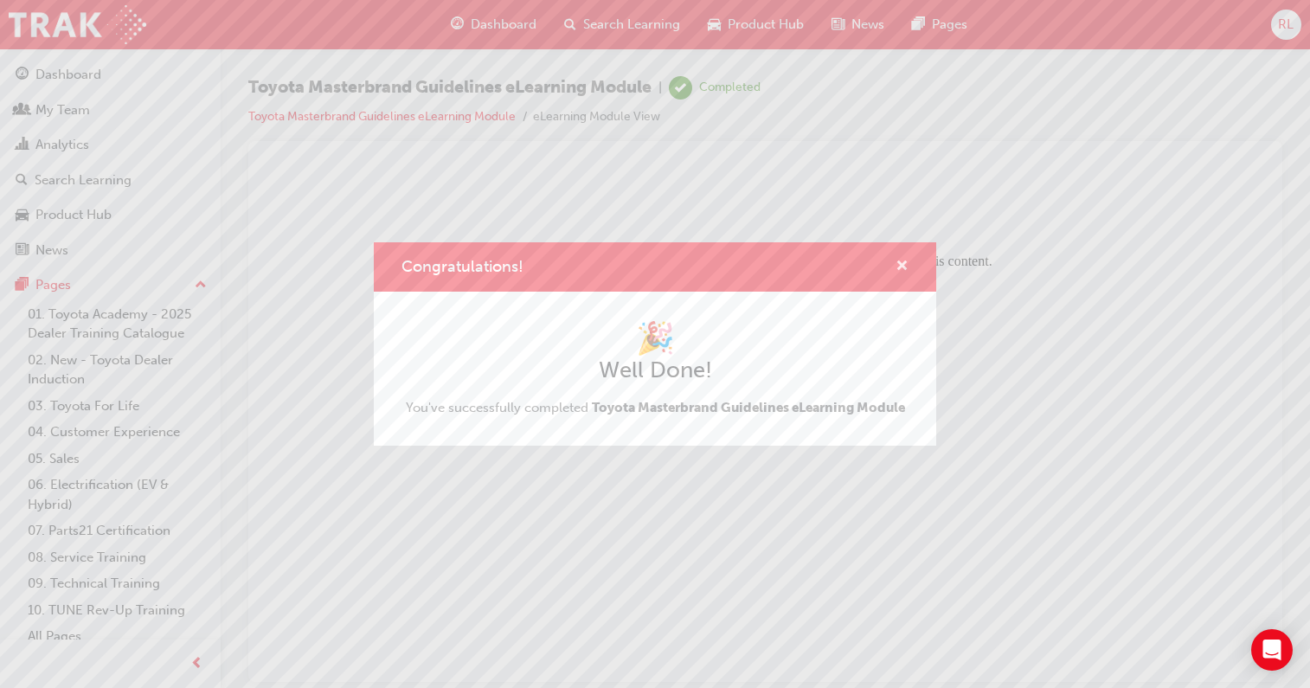
click at [901, 261] on span "cross-icon" at bounding box center [902, 268] width 13 height 16
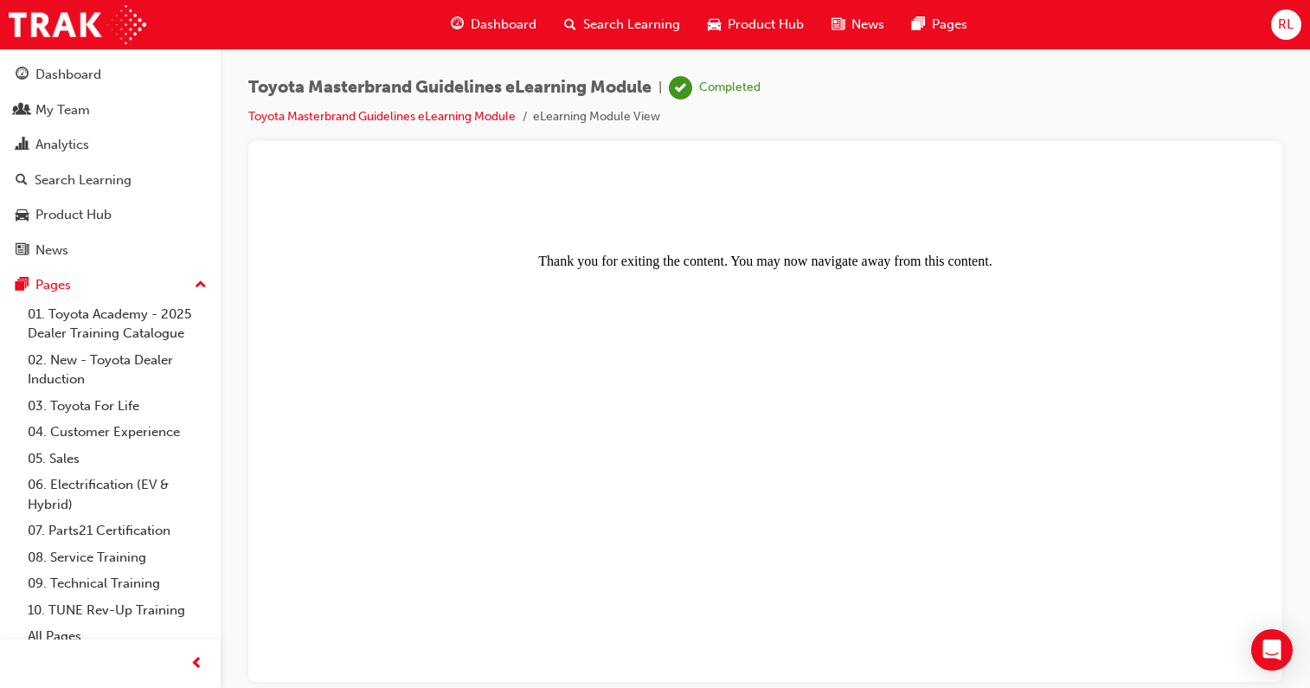
click at [476, 3] on div "Dashboard Search Learning Product Hub News Pages" at bounding box center [709, 24] width 558 height 49
click at [476, 16] on span "Dashboard" at bounding box center [504, 25] width 66 height 20
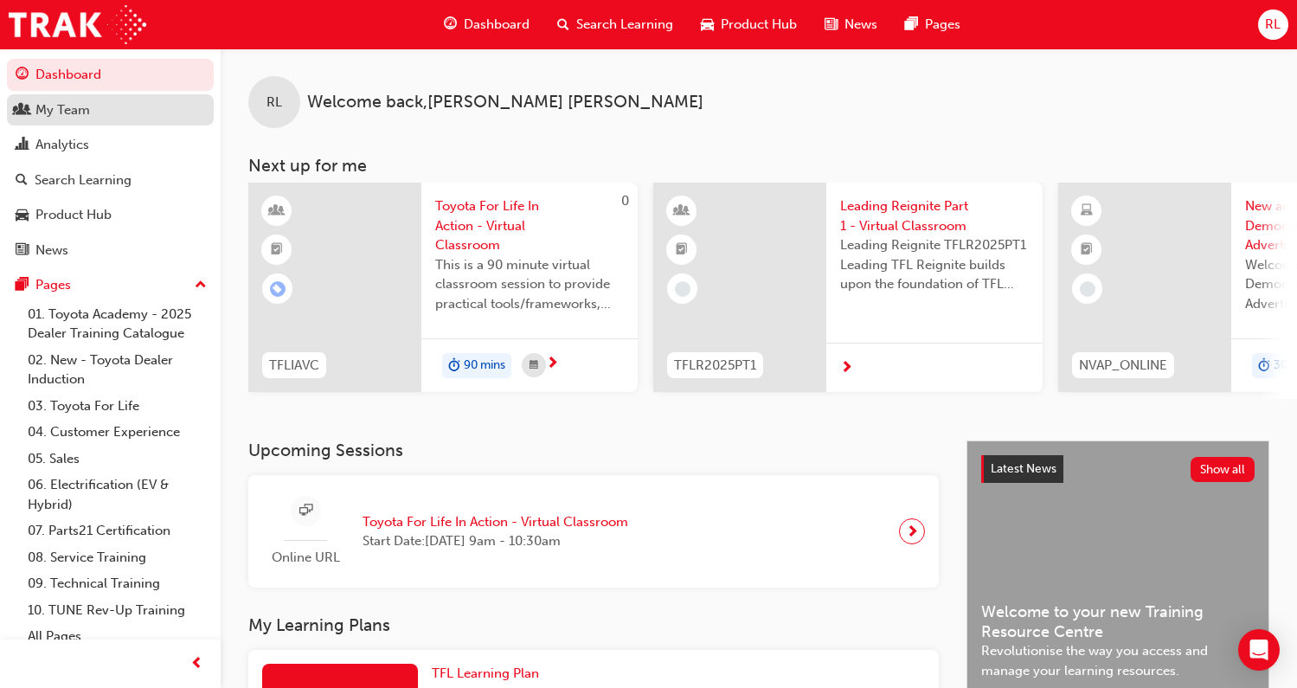
click at [41, 106] on div "My Team" at bounding box center [62, 110] width 55 height 20
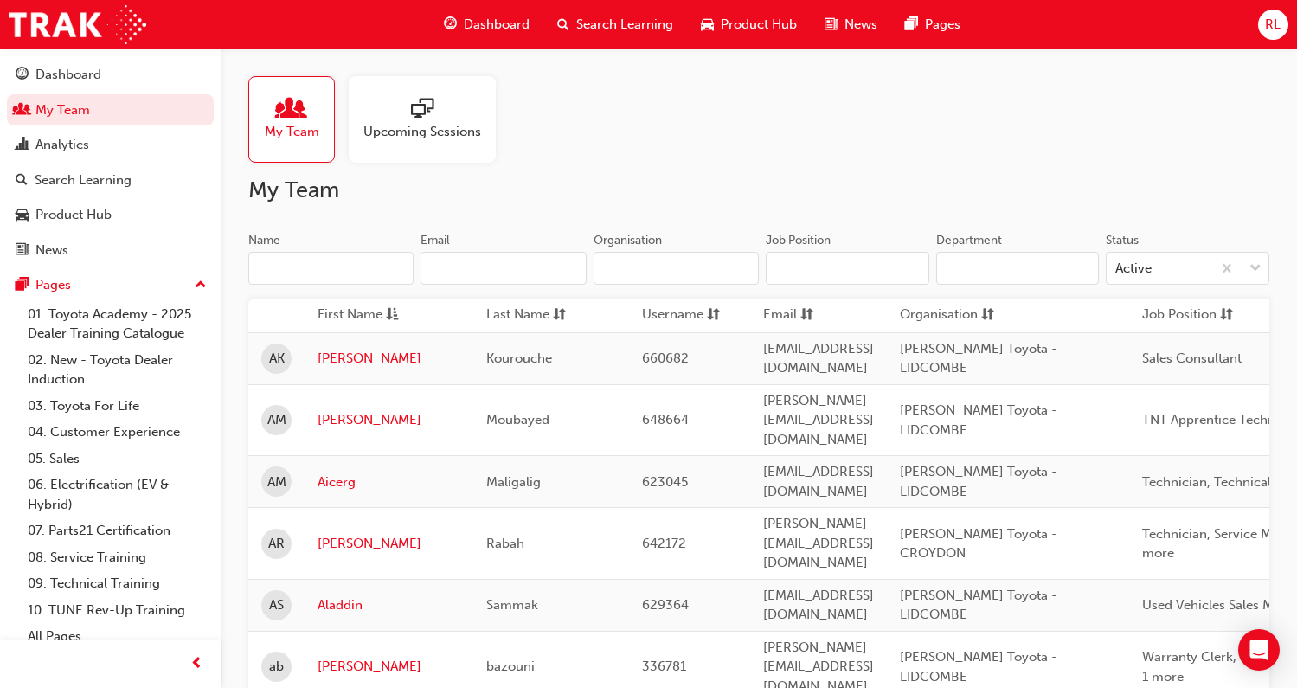
click at [318, 265] on input "Name" at bounding box center [330, 268] width 165 height 33
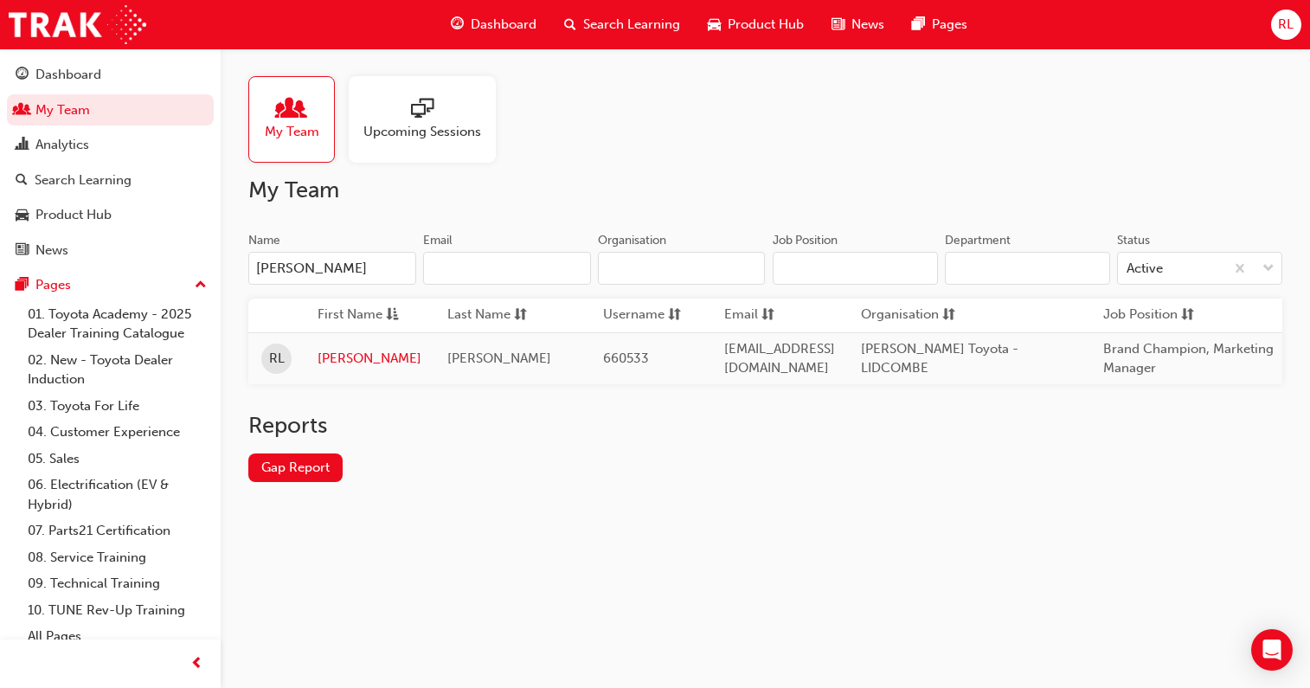
type input "[PERSON_NAME]"
click at [841, 534] on div "My Team Upcoming Sessions My Team Name [PERSON_NAME] Email Organisation Job Pos…" at bounding box center [765, 292] width 1089 height 489
click at [327, 362] on link "[PERSON_NAME]" at bounding box center [370, 359] width 104 height 20
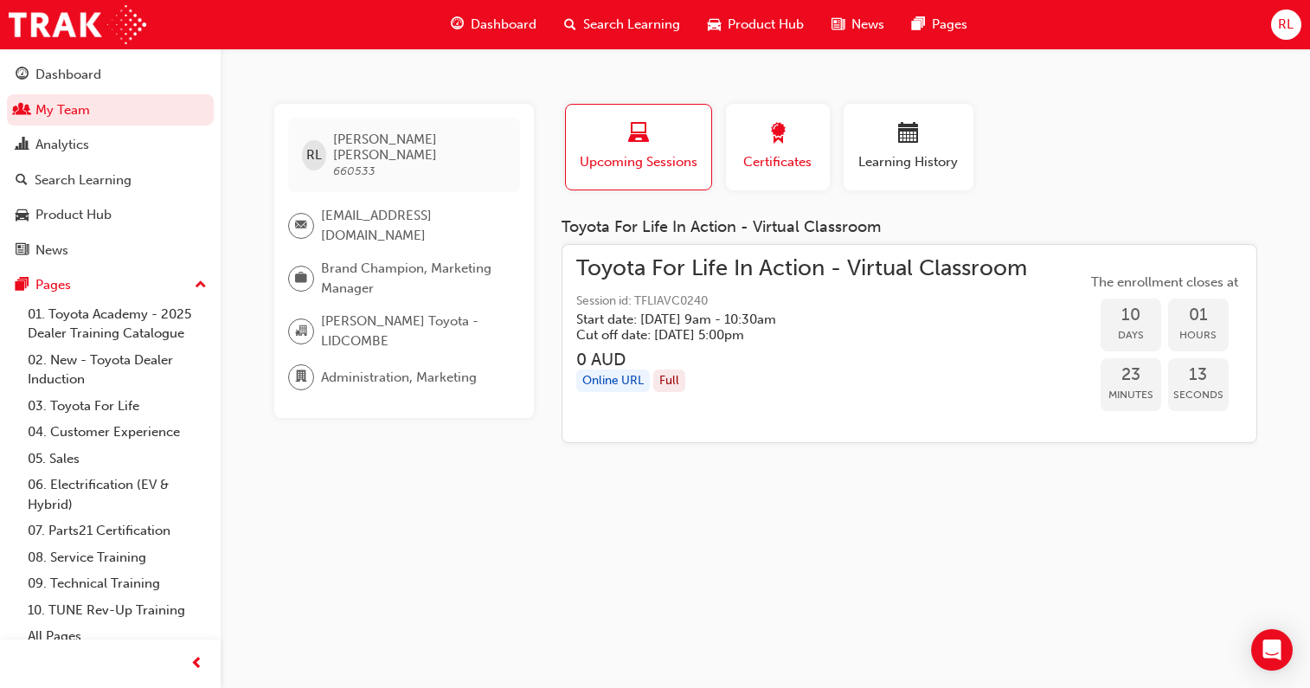
click at [761, 148] on div "button" at bounding box center [778, 136] width 78 height 27
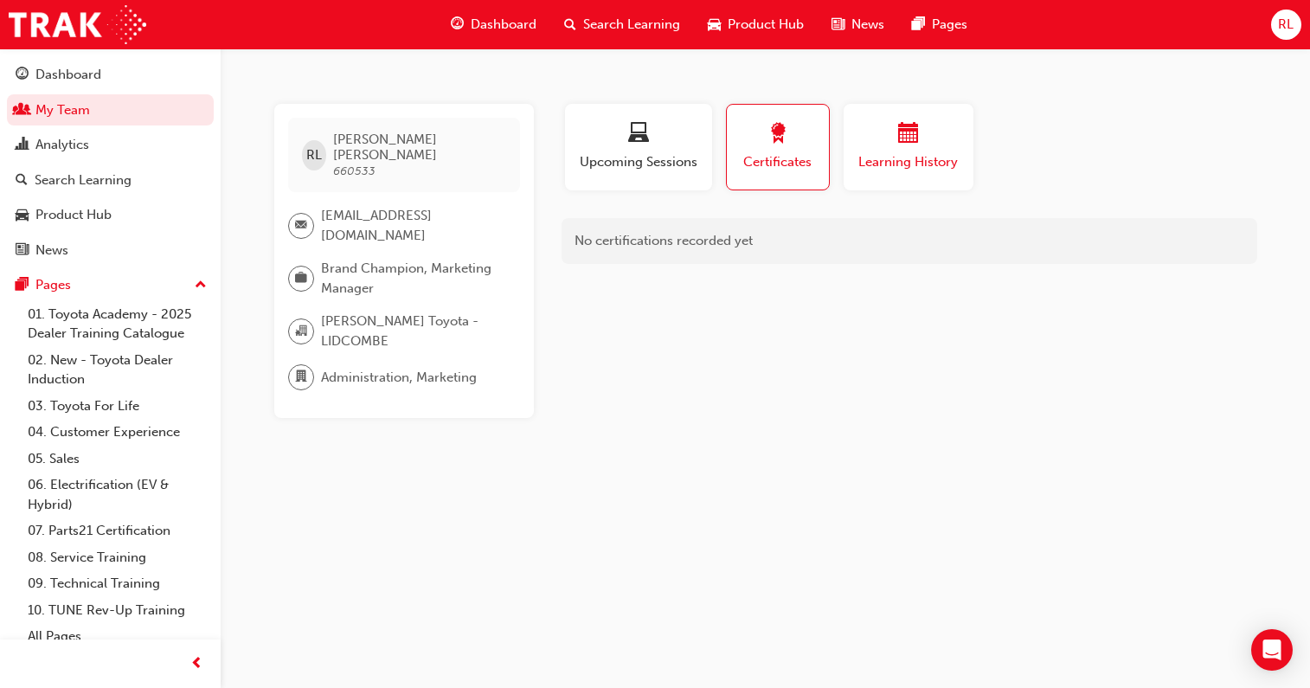
click at [905, 145] on span "calendar-icon" at bounding box center [908, 134] width 21 height 23
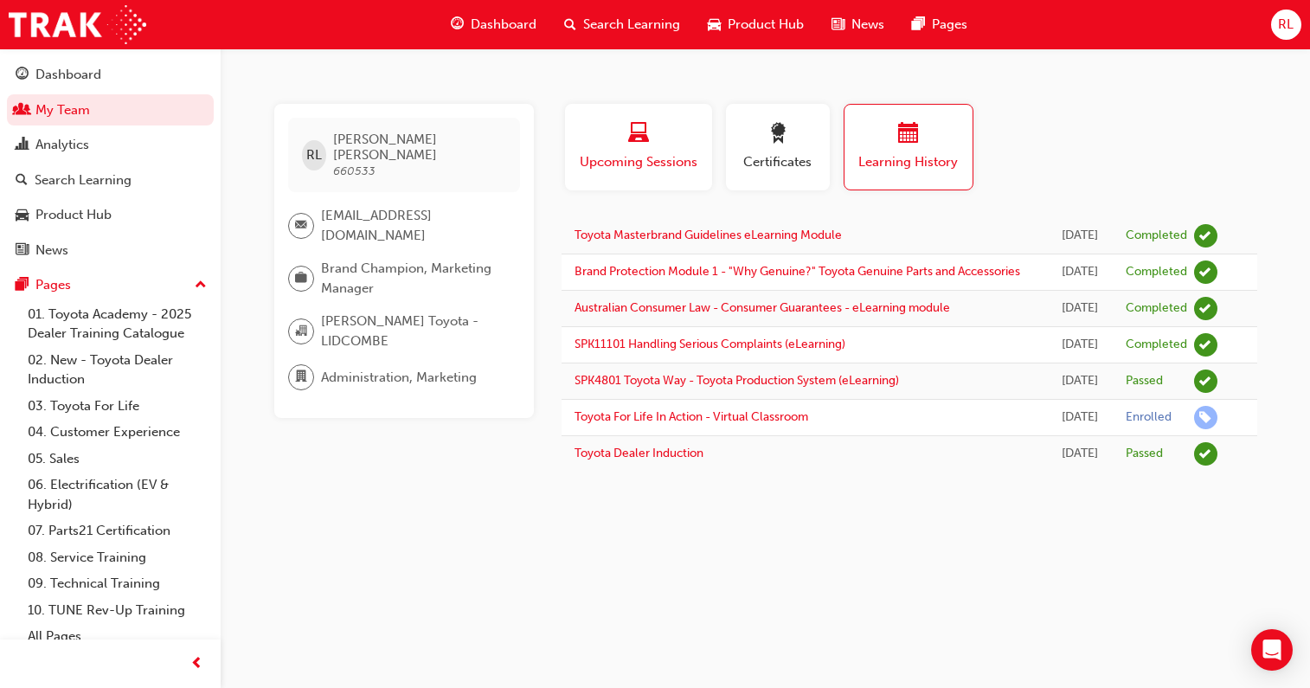
click at [642, 144] on span "laptop-icon" at bounding box center [638, 134] width 21 height 23
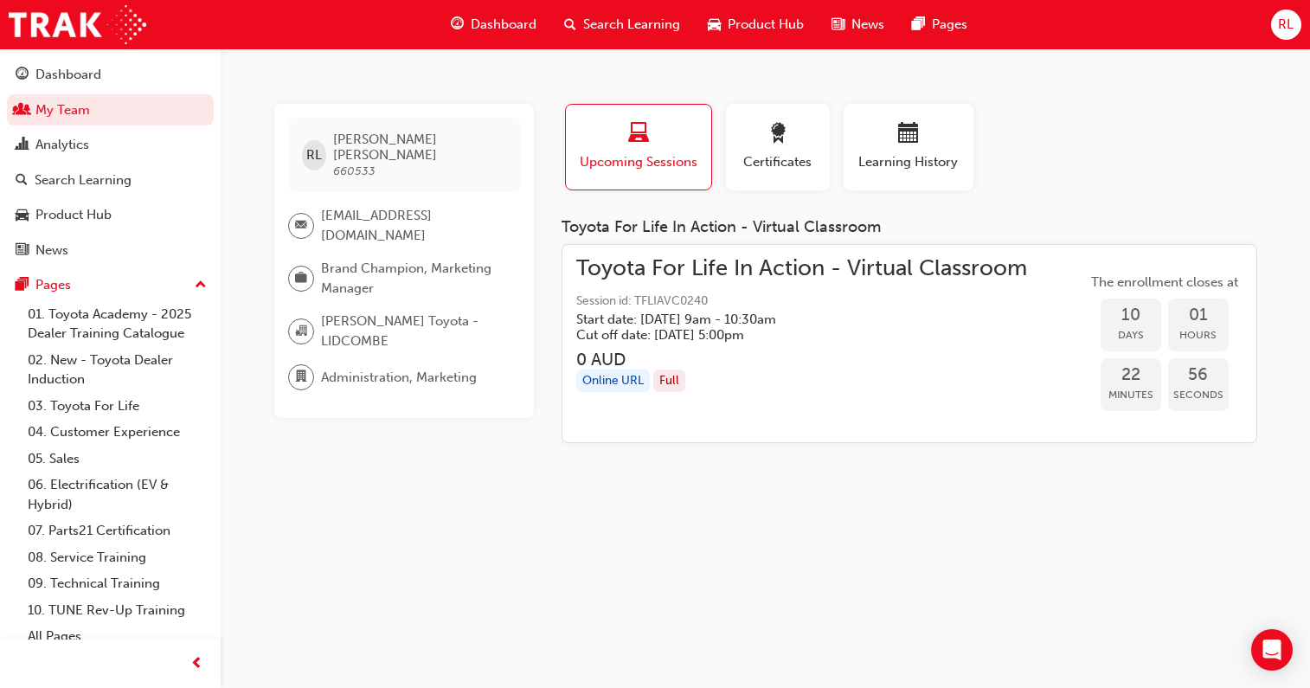
click at [482, 24] on span "Dashboard" at bounding box center [504, 25] width 66 height 20
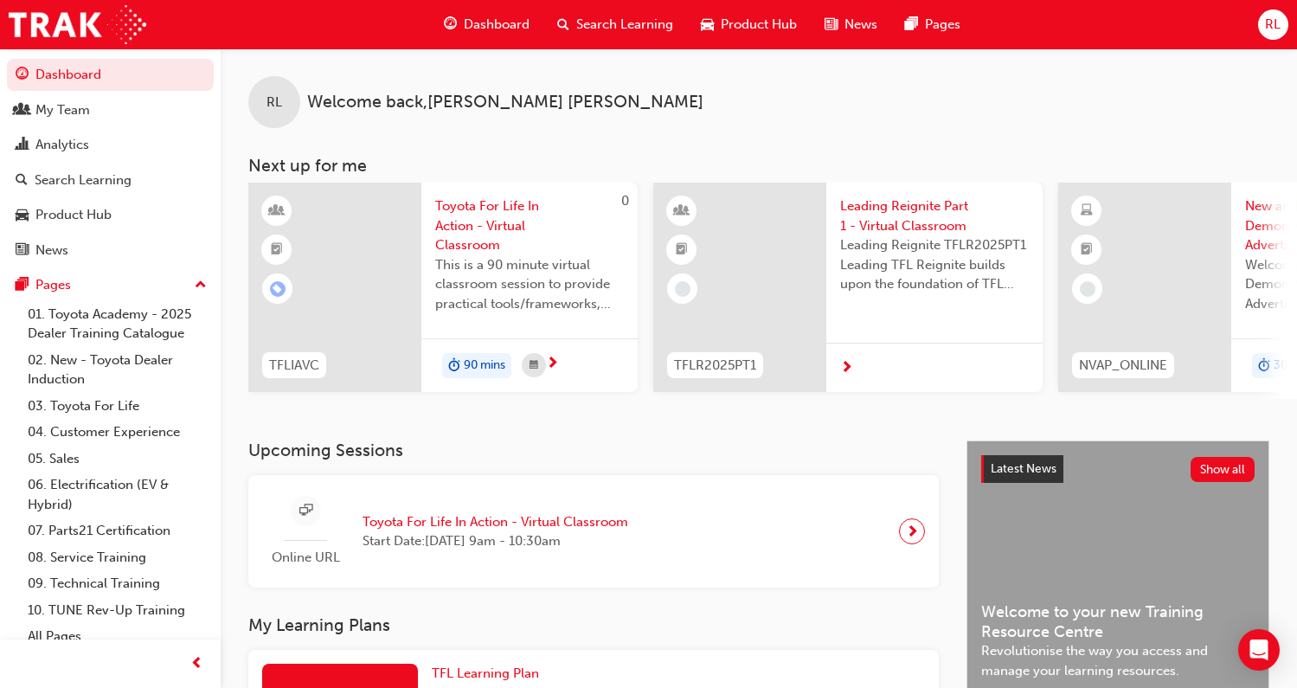
click at [565, 16] on span "search-icon" at bounding box center [563, 25] width 12 height 22
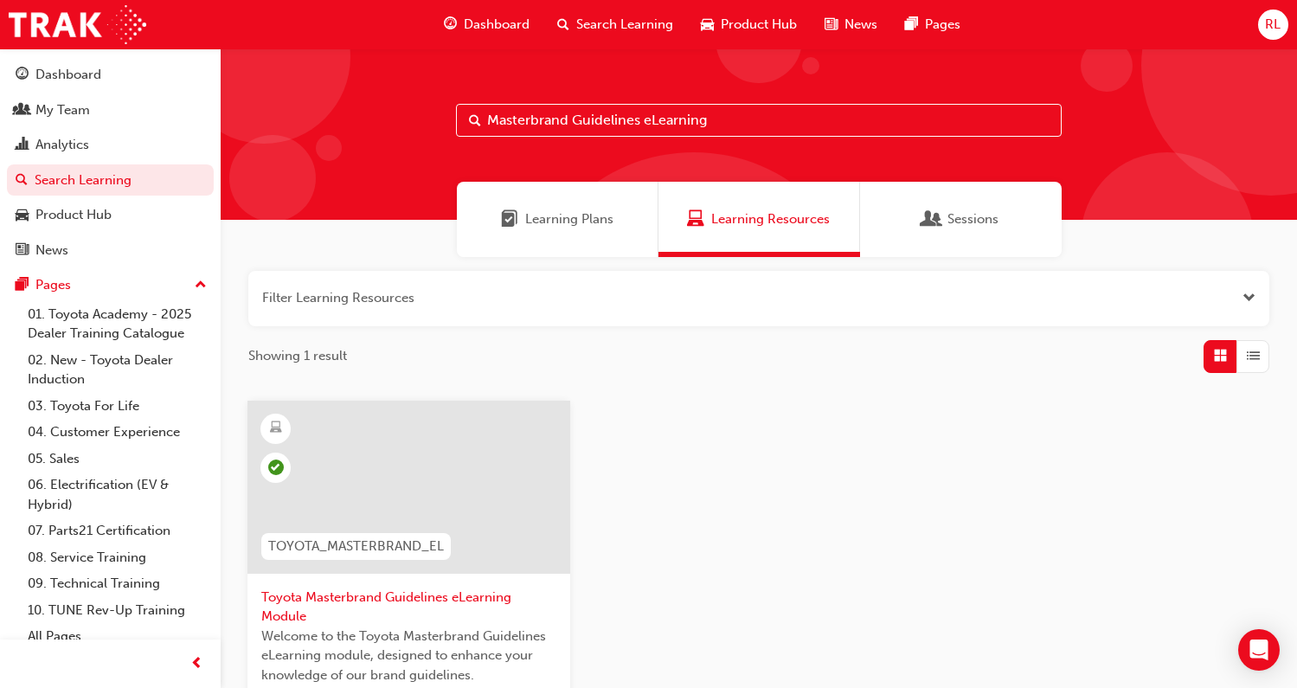
drag, startPoint x: 713, startPoint y: 120, endPoint x: 464, endPoint y: 120, distance: 249.2
click at [464, 125] on input "Masterbrand Guidelines eLearning" at bounding box center [759, 120] width 606 height 33
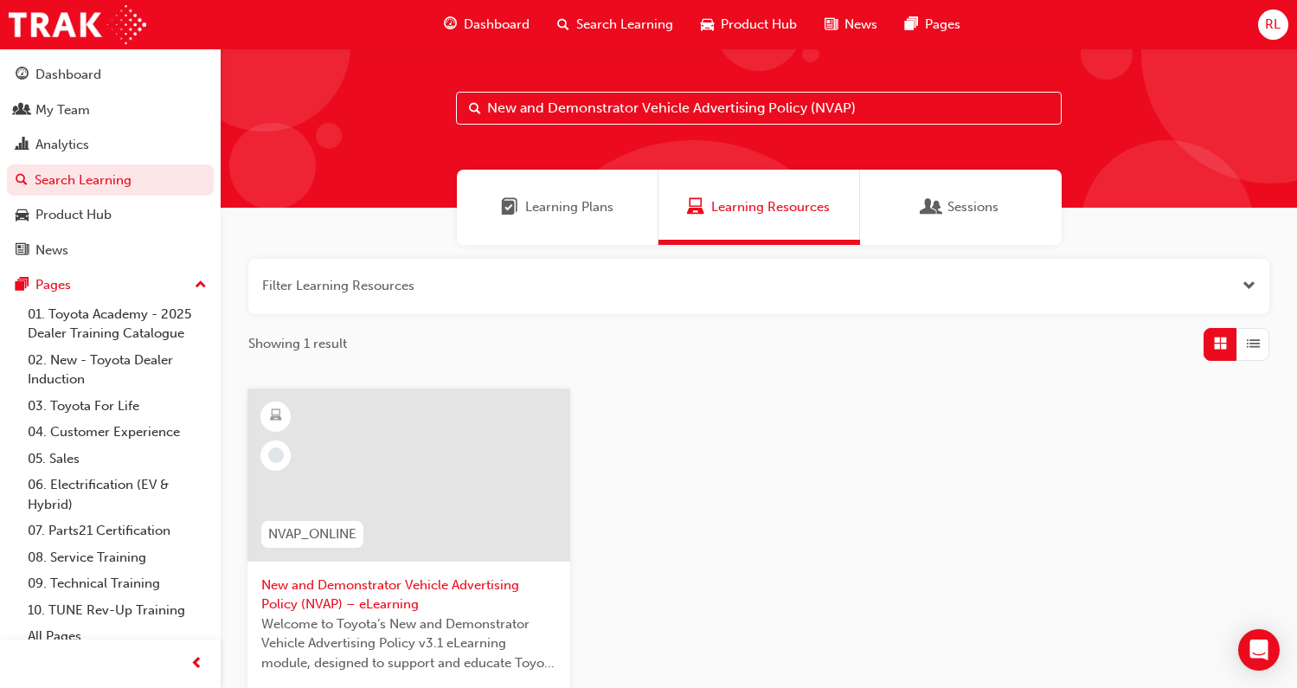
scroll to position [87, 0]
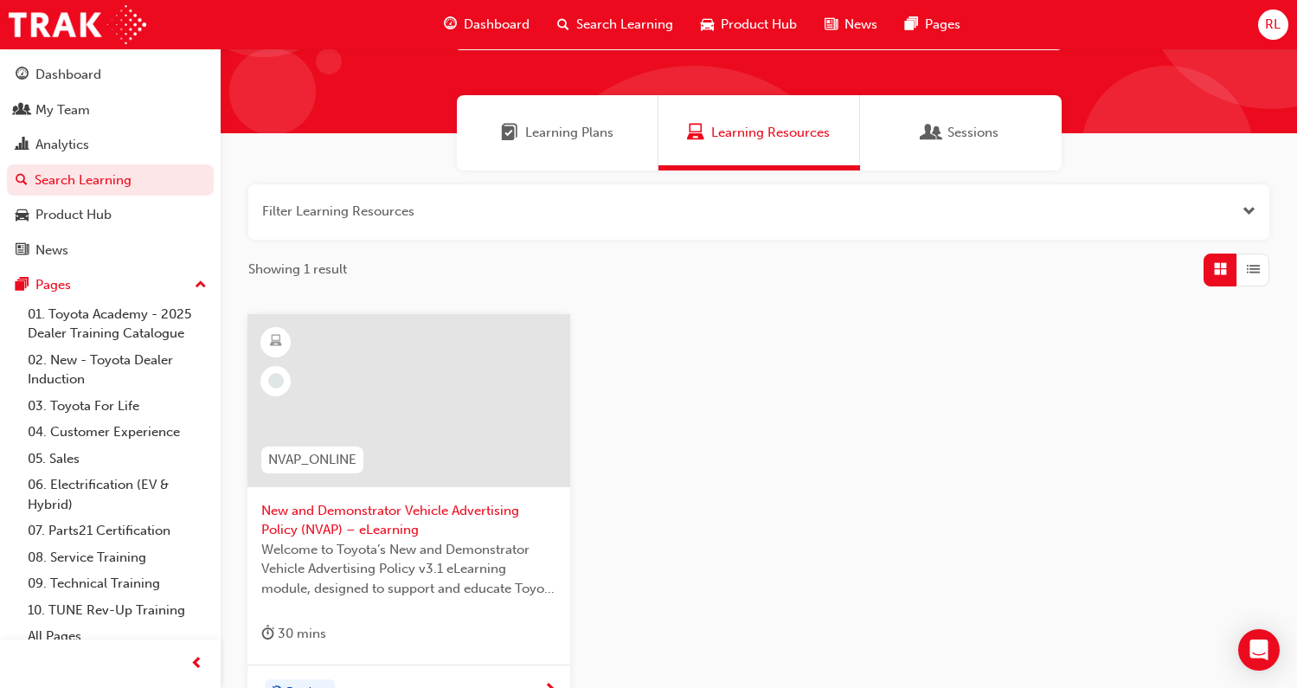
type input "New and Demonstrator Vehicle Advertising Policy (NVAP)"
click at [459, 507] on span "New and Demonstrator Vehicle Advertising Policy (NVAP) – eLearning" at bounding box center [408, 520] width 295 height 39
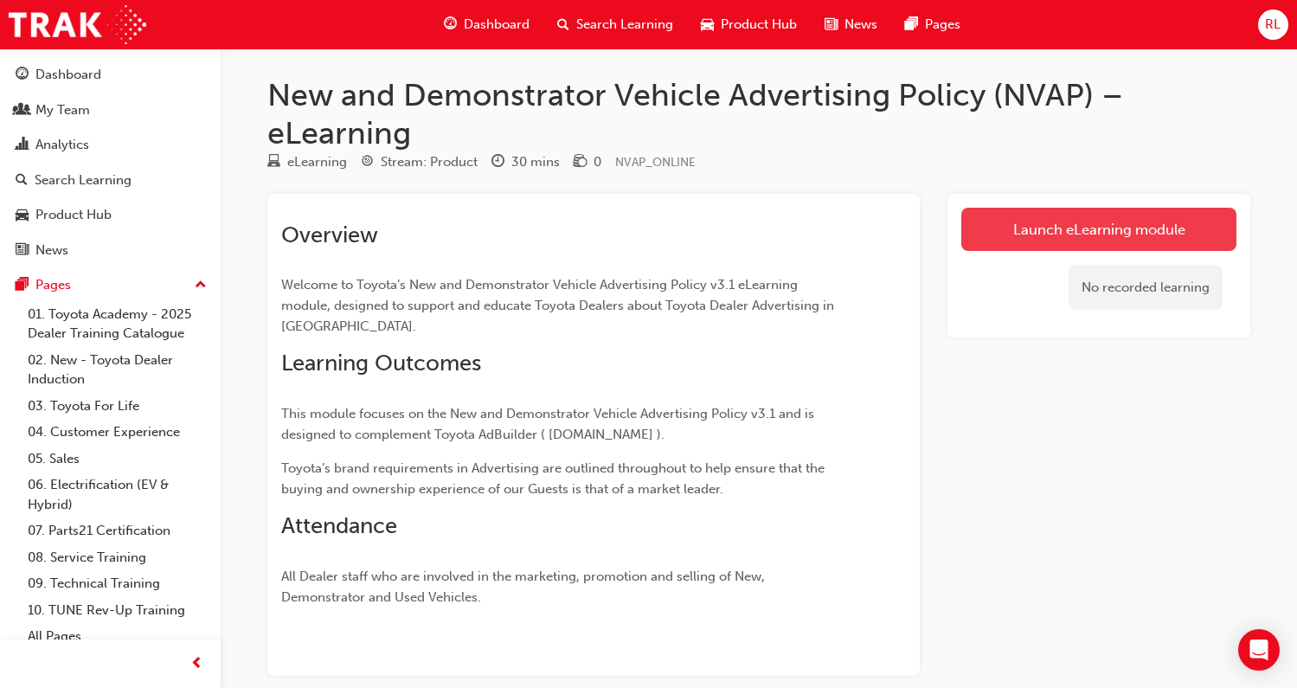
click at [1029, 225] on link "Launch eLearning module" at bounding box center [1098, 229] width 275 height 43
